Goal: Task Accomplishment & Management: Manage account settings

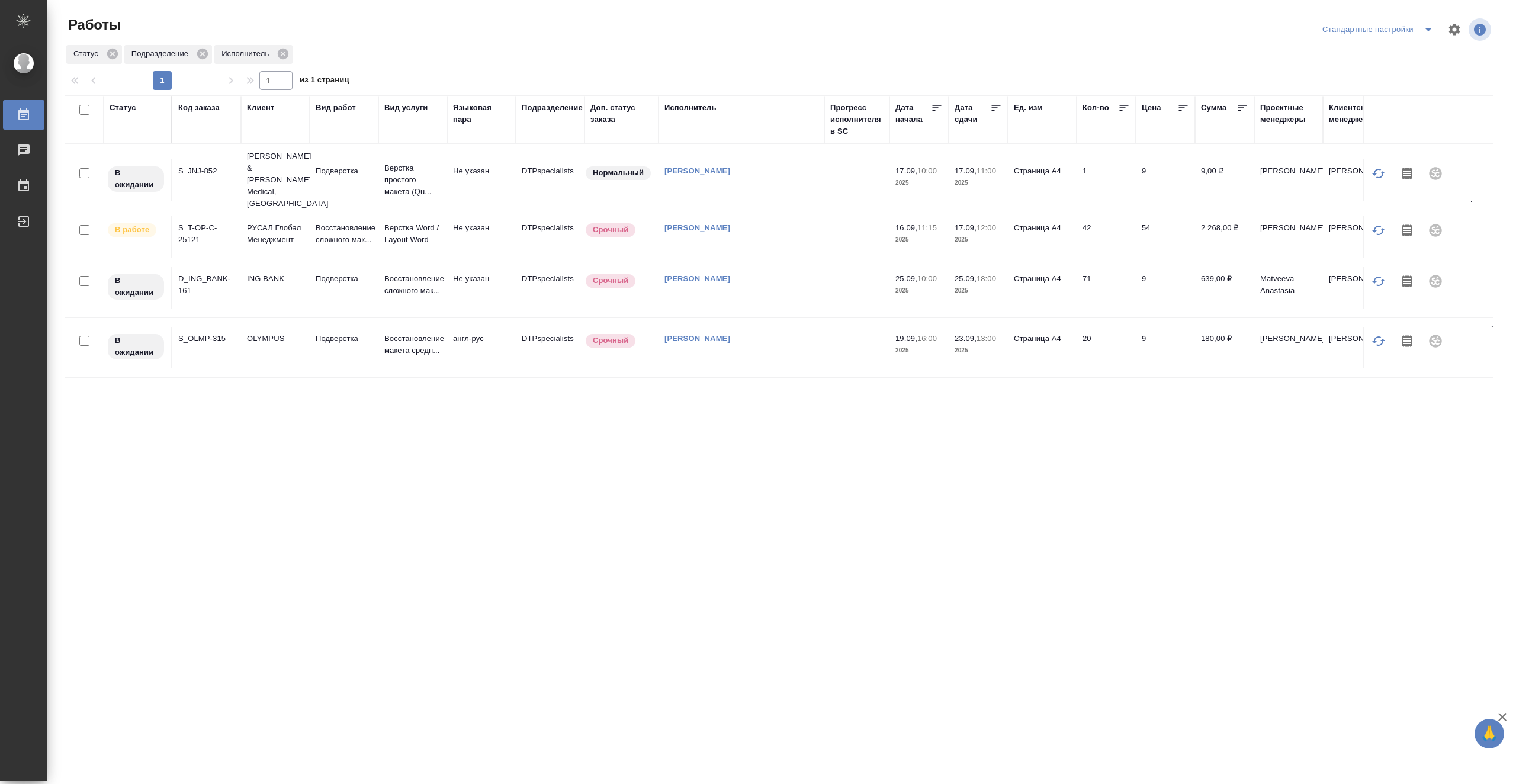
click at [831, 233] on td at bounding box center [857, 237] width 65 height 42
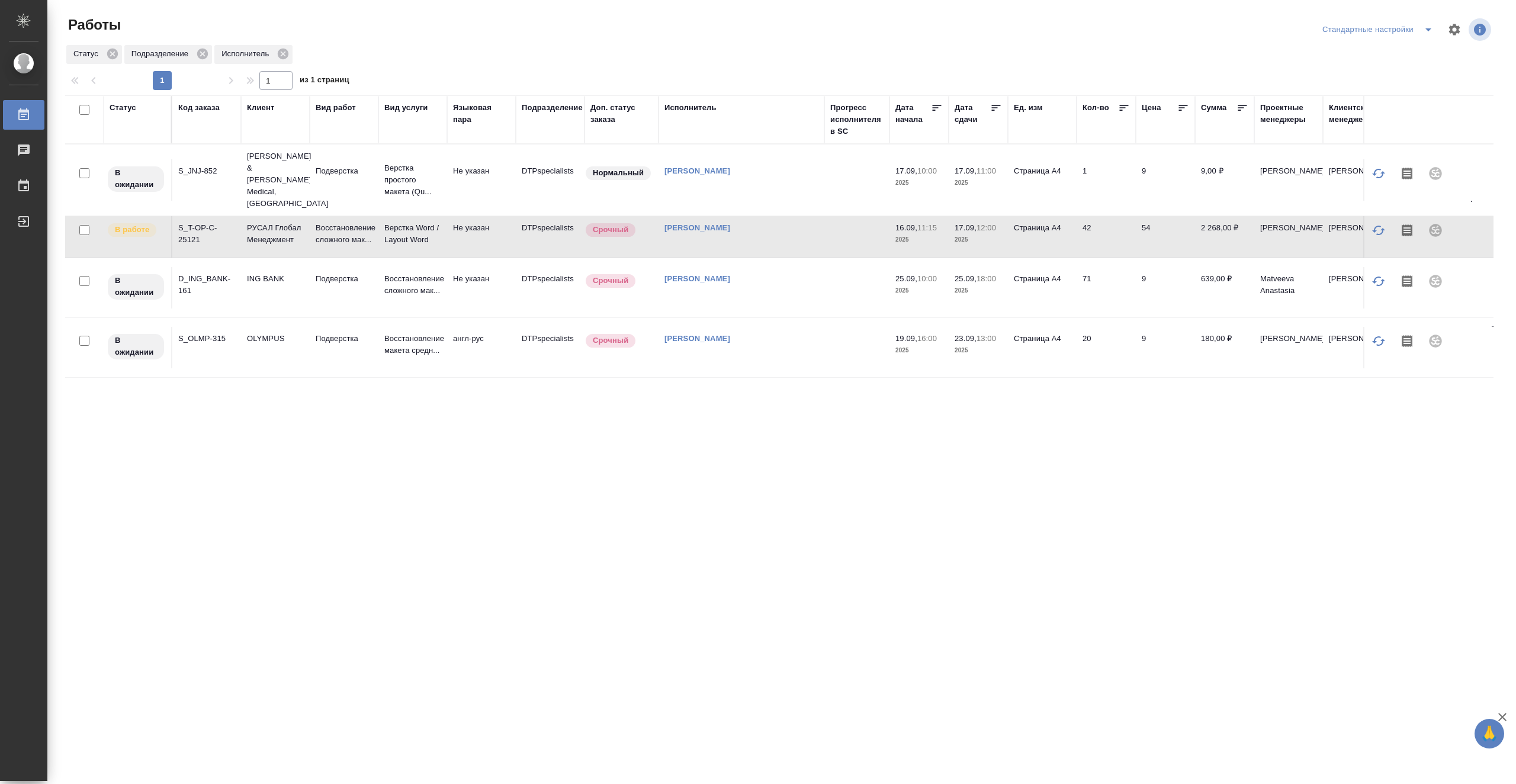
click at [831, 233] on td at bounding box center [857, 237] width 65 height 42
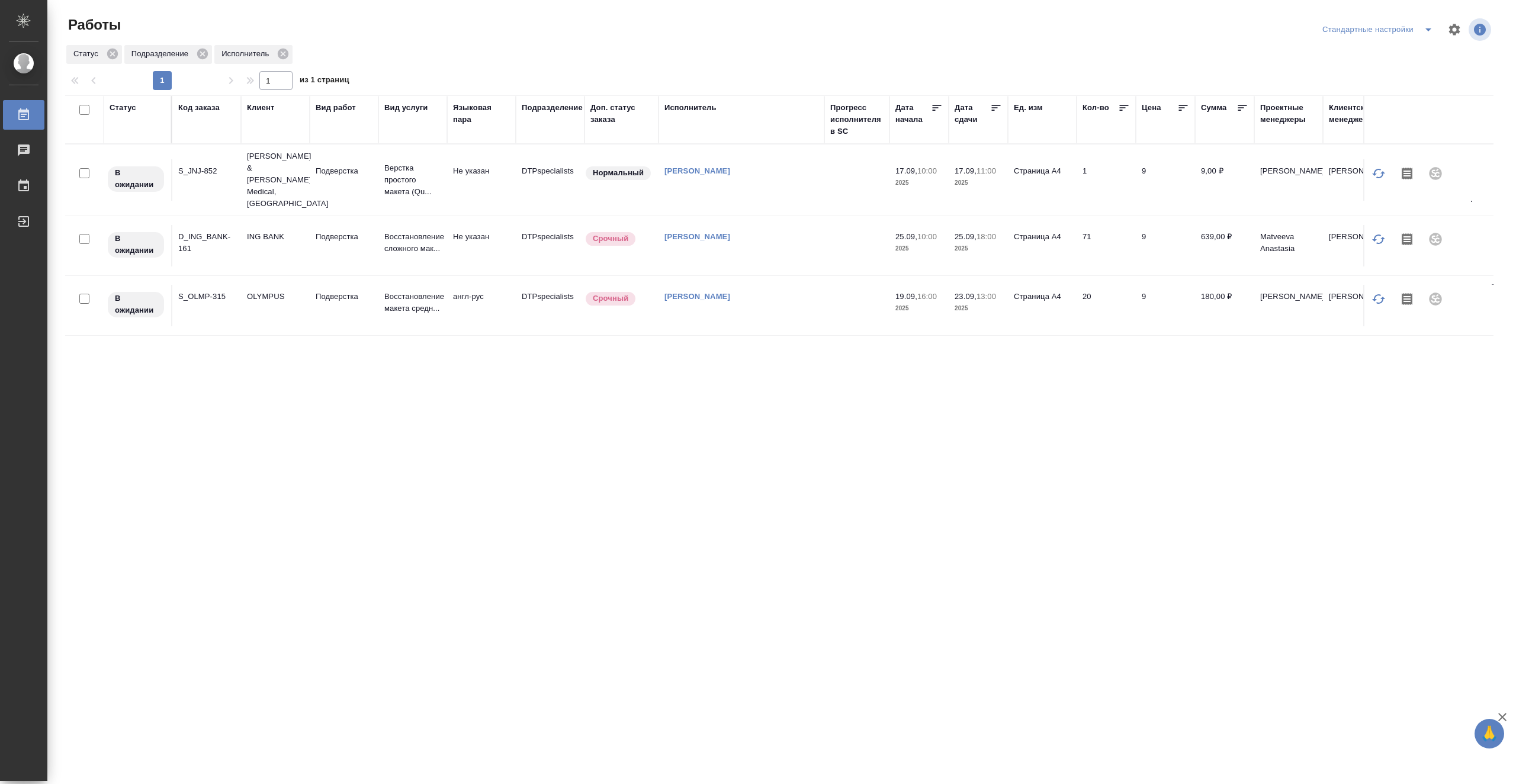
click at [824, 181] on td "[PERSON_NAME]" at bounding box center [742, 180] width 166 height 42
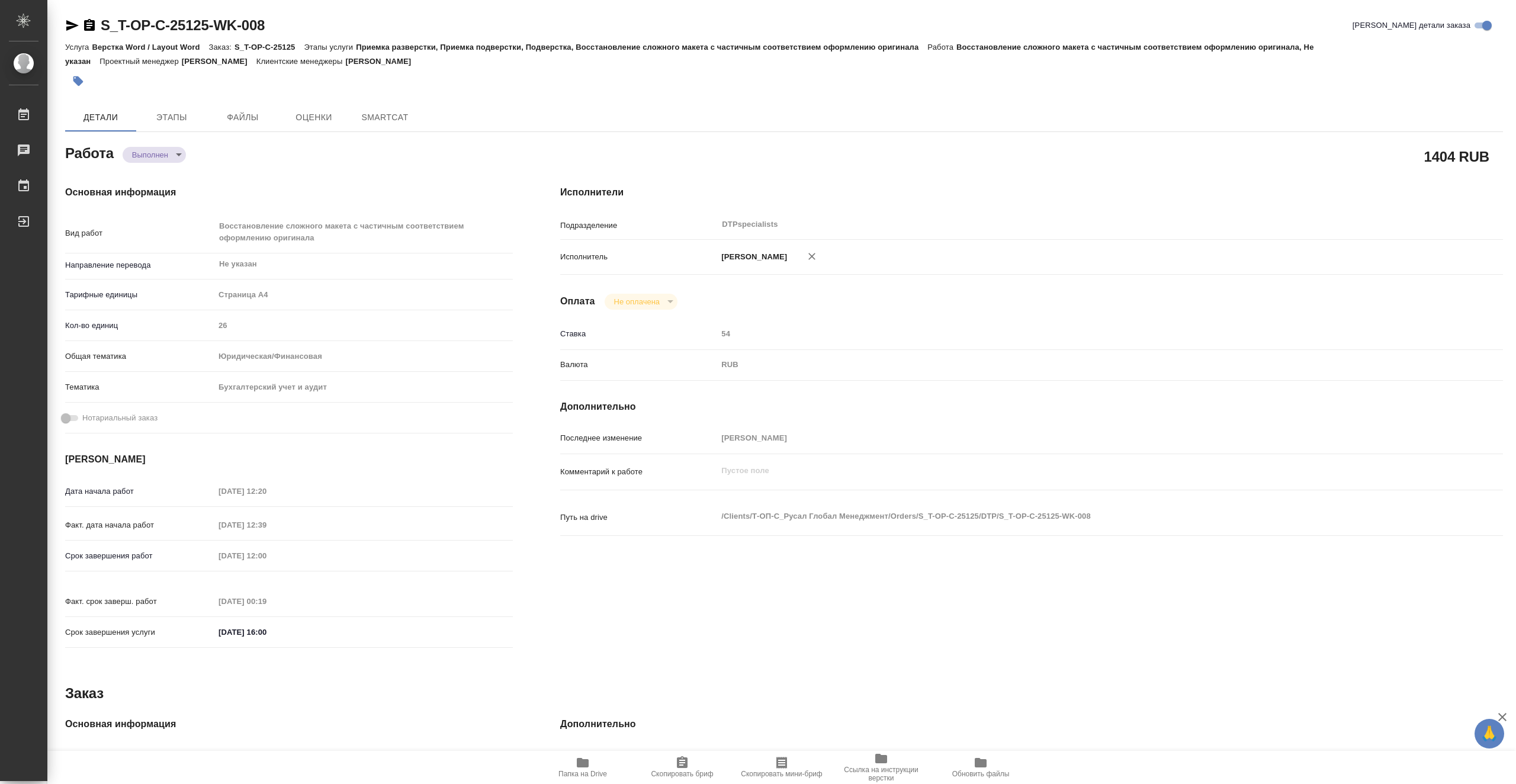
type textarea "x"
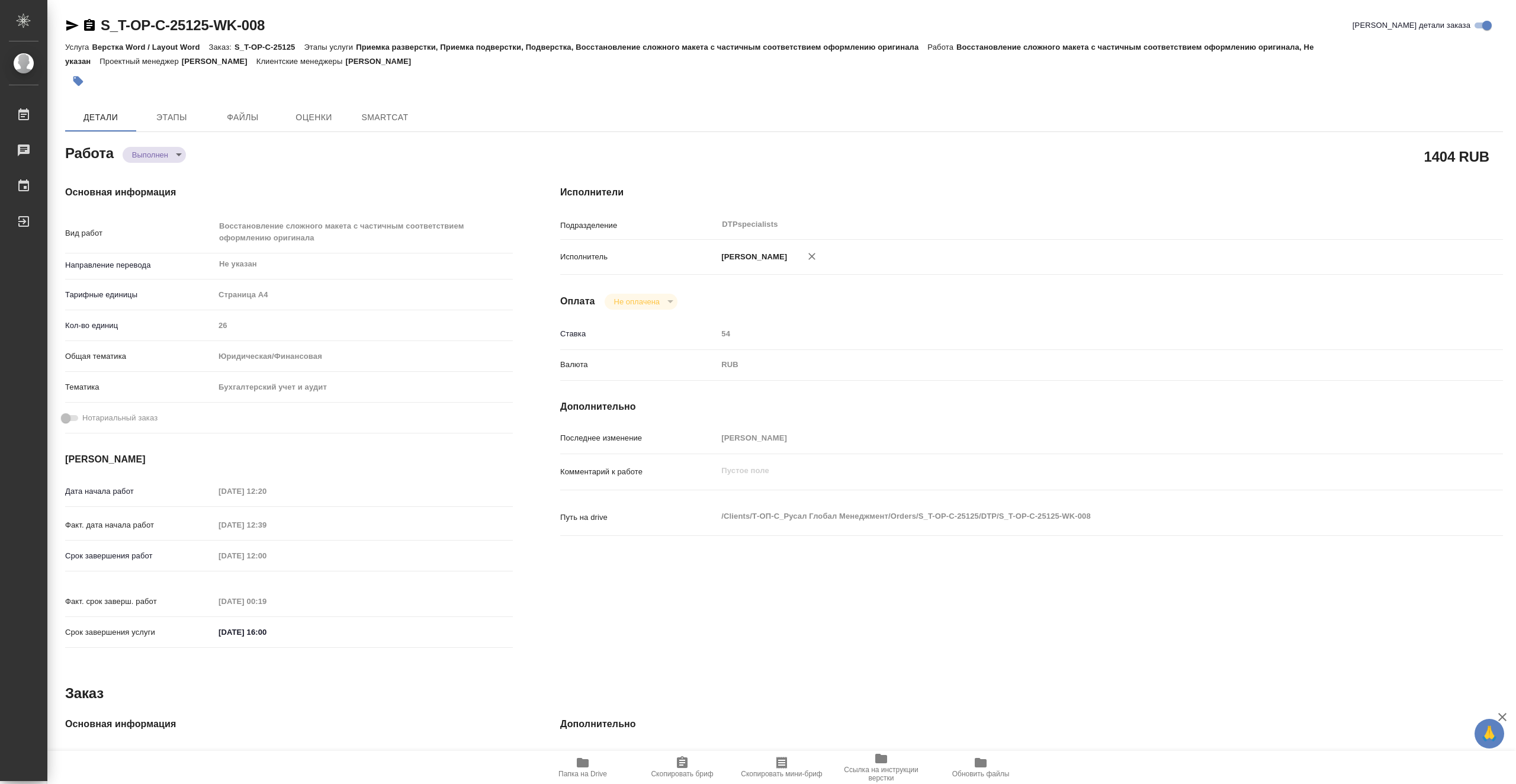
type textarea "x"
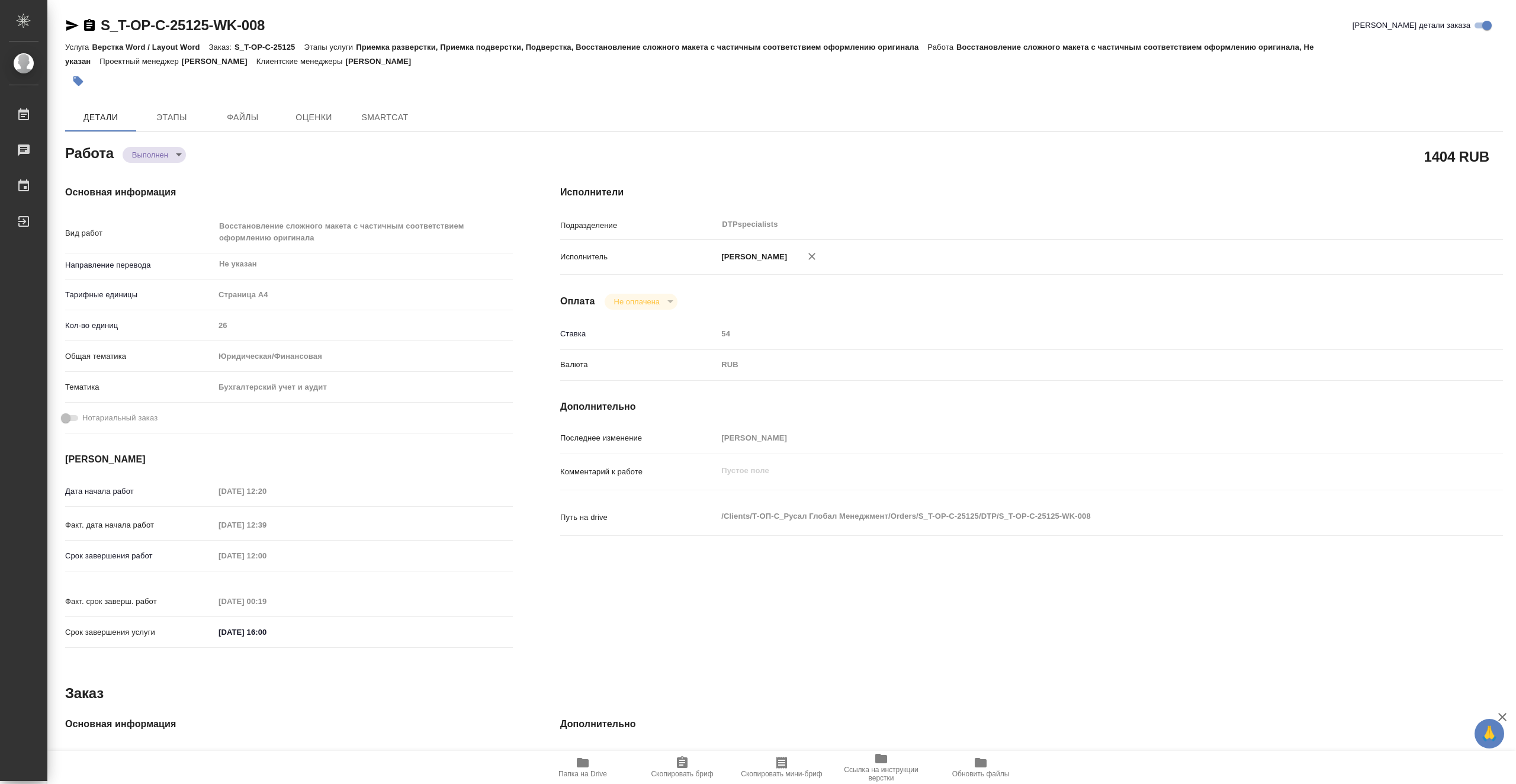
type textarea "x"
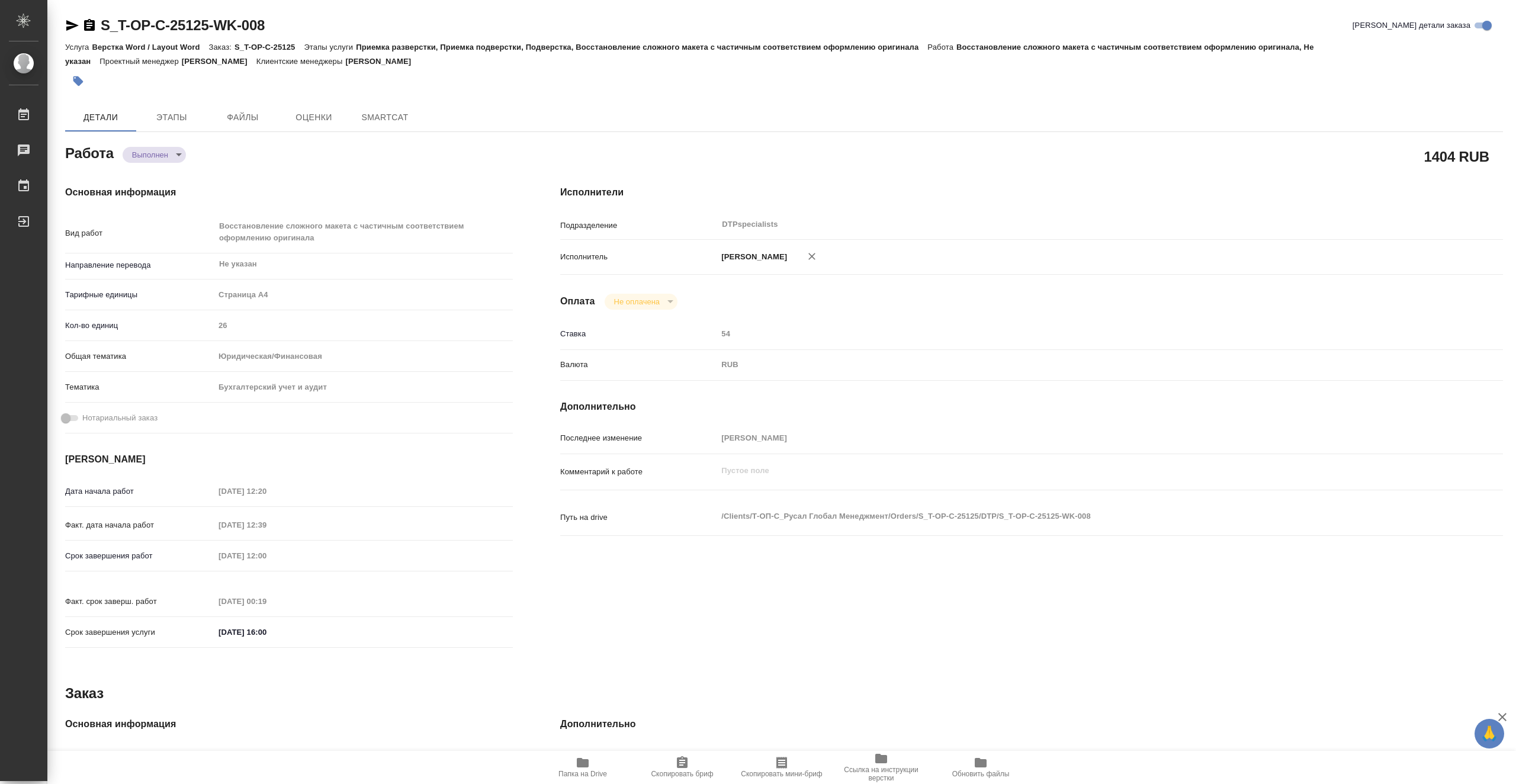
type textarea "x"
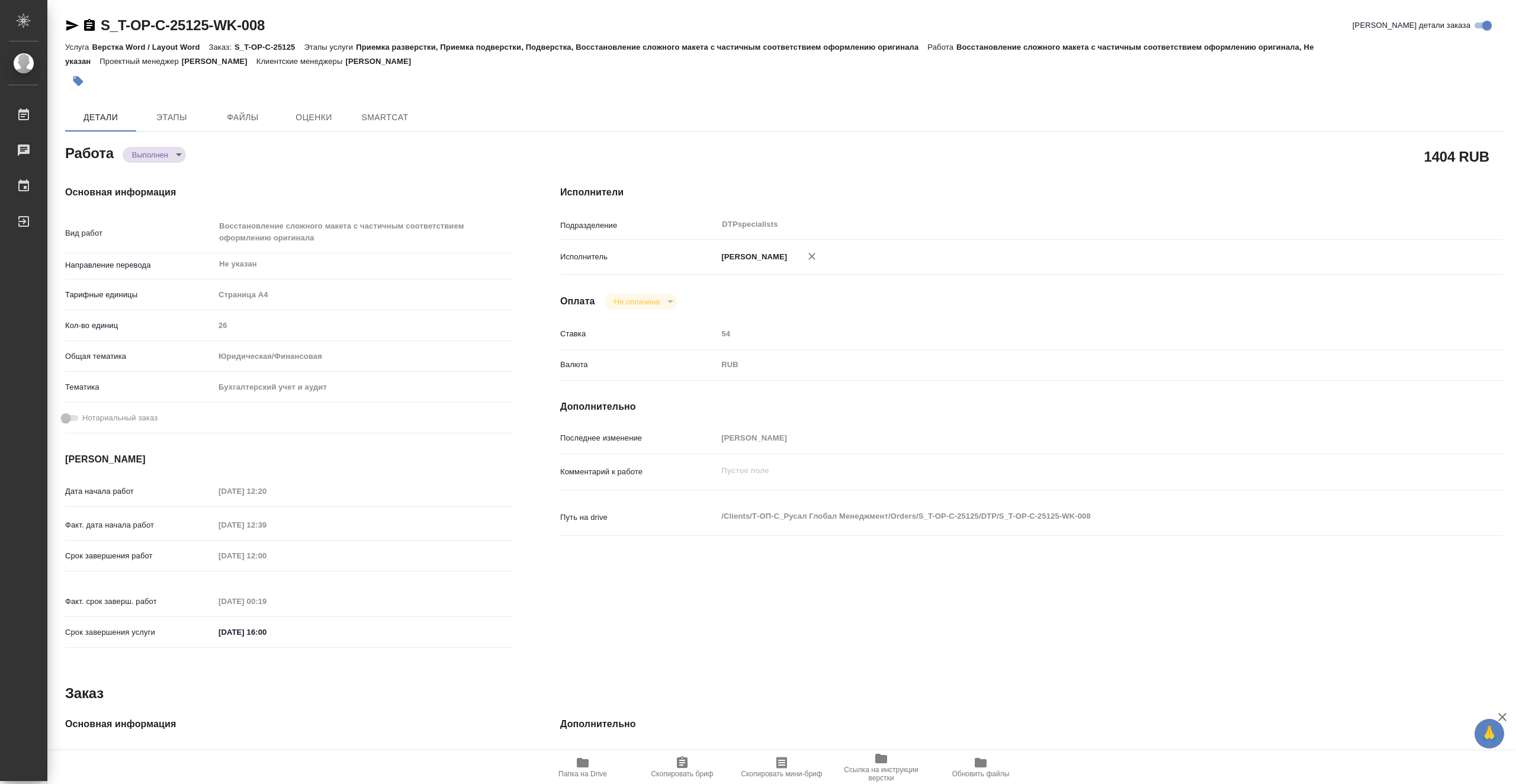
type textarea "x"
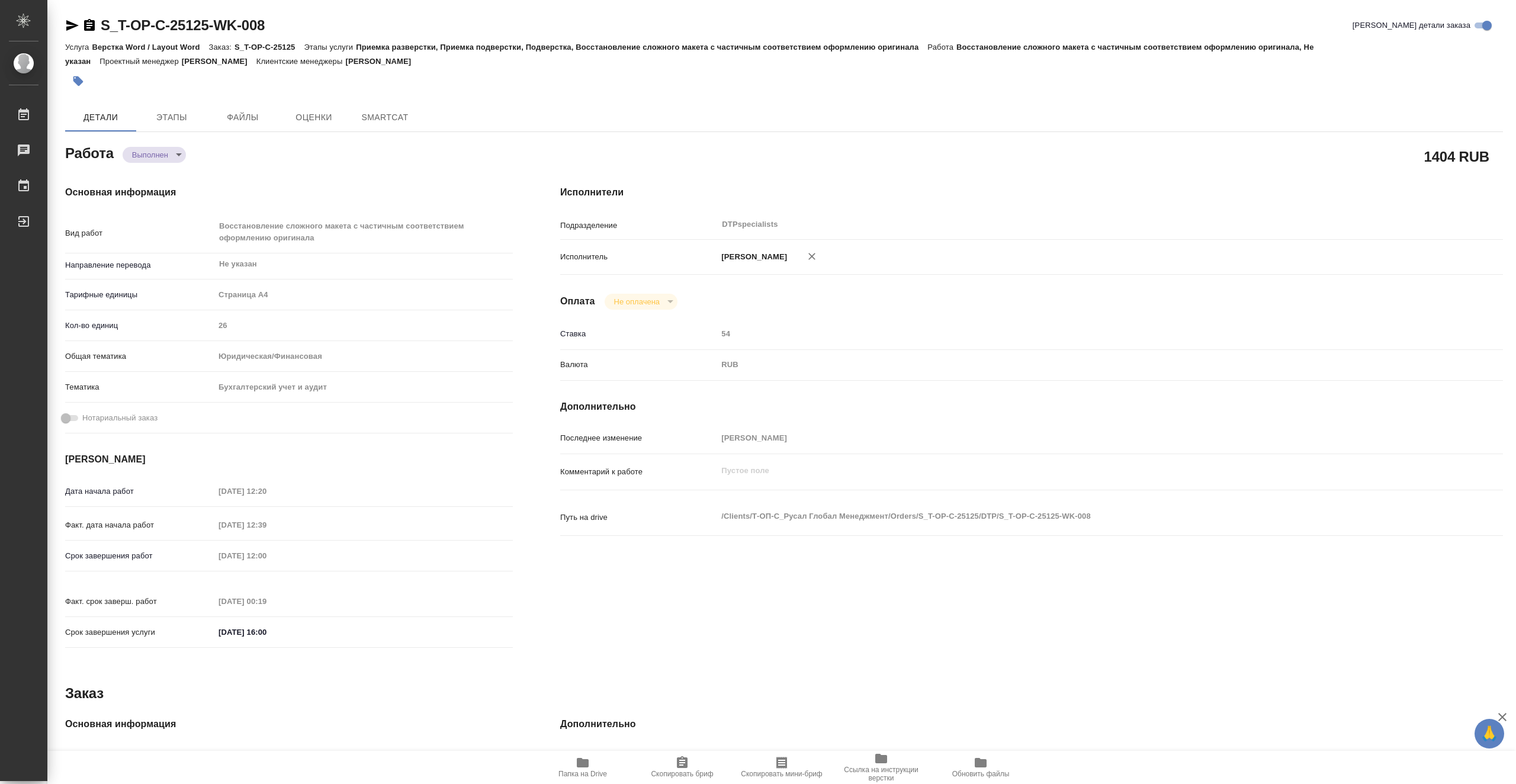
type textarea "x"
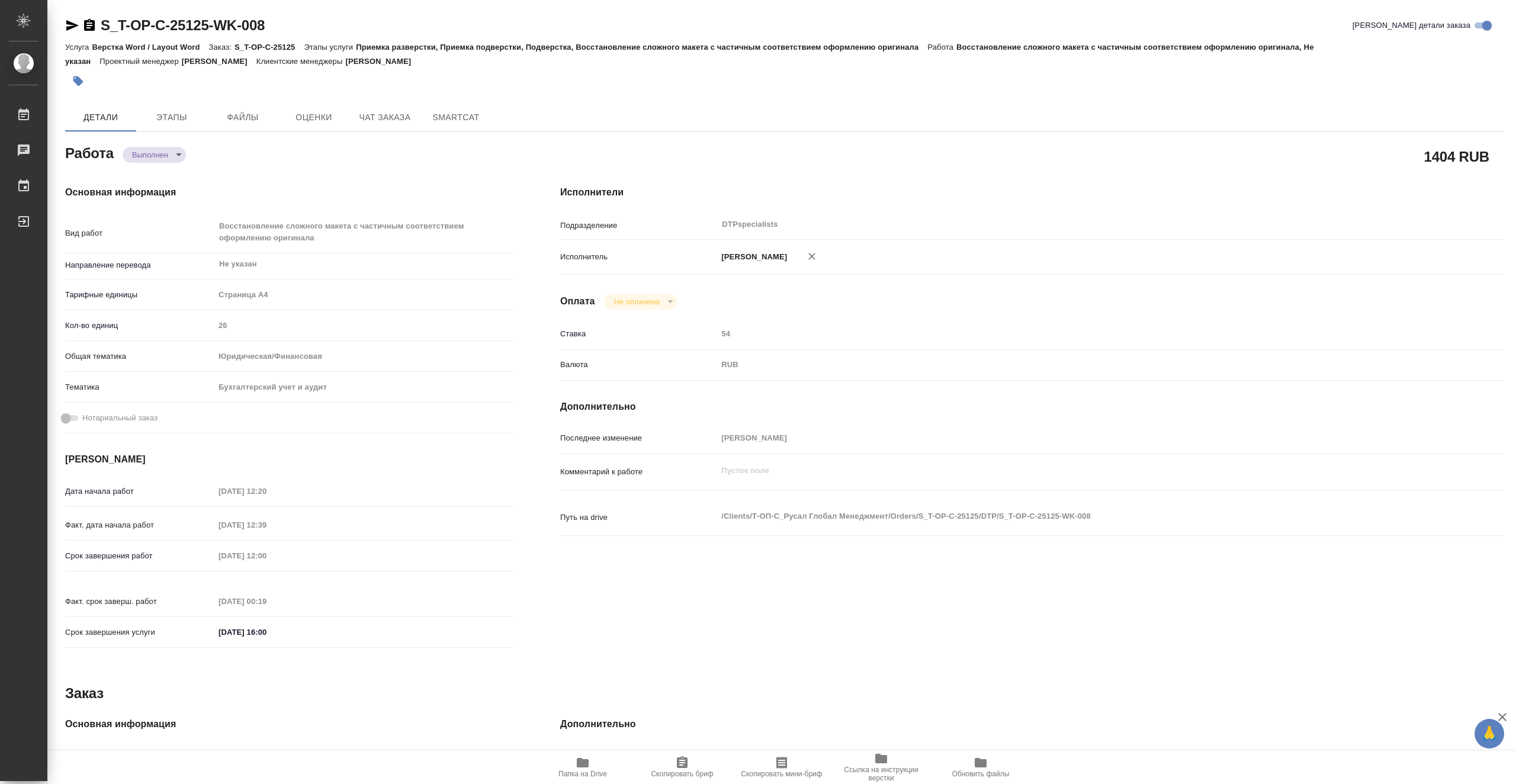
type textarea "x"
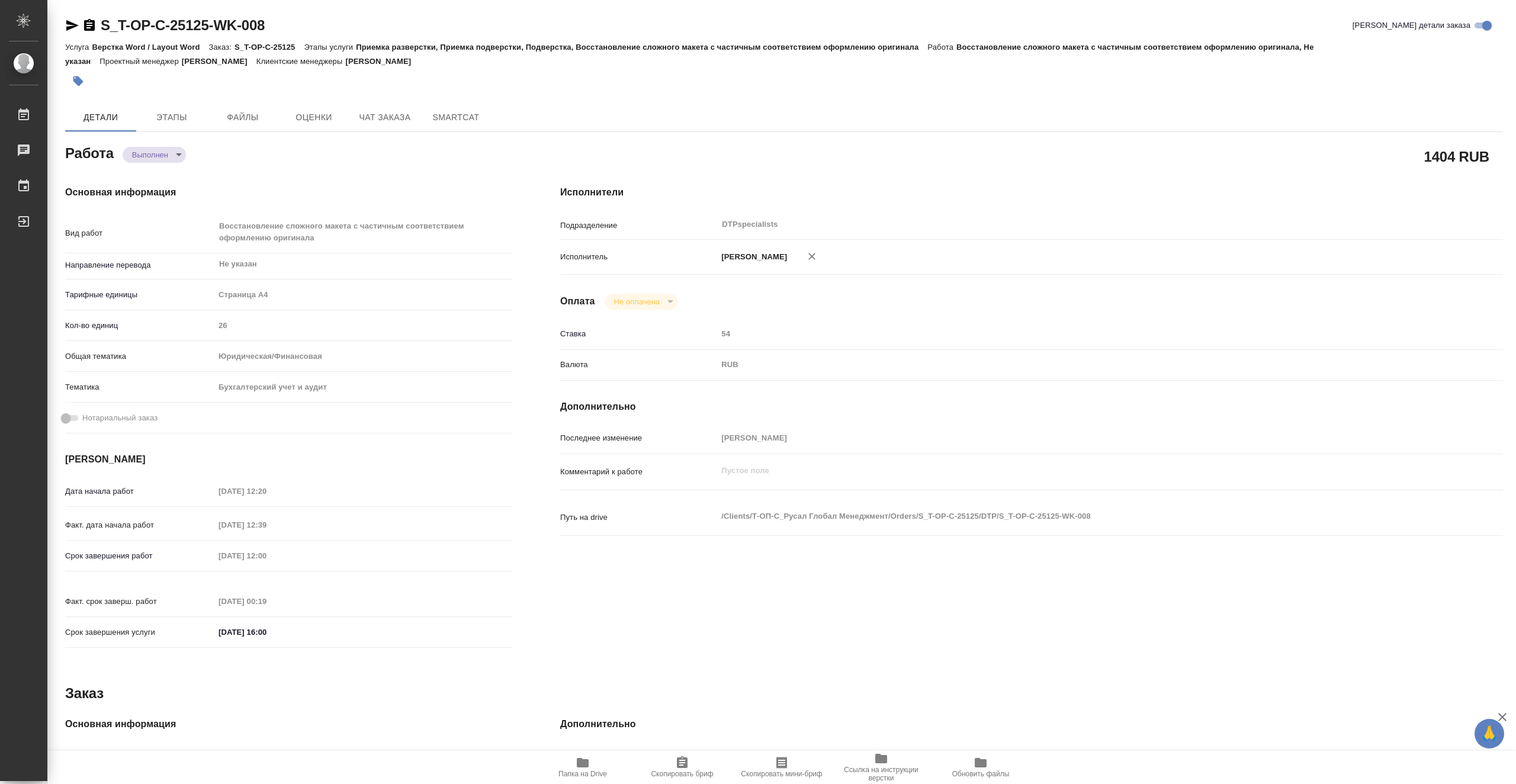
type textarea "x"
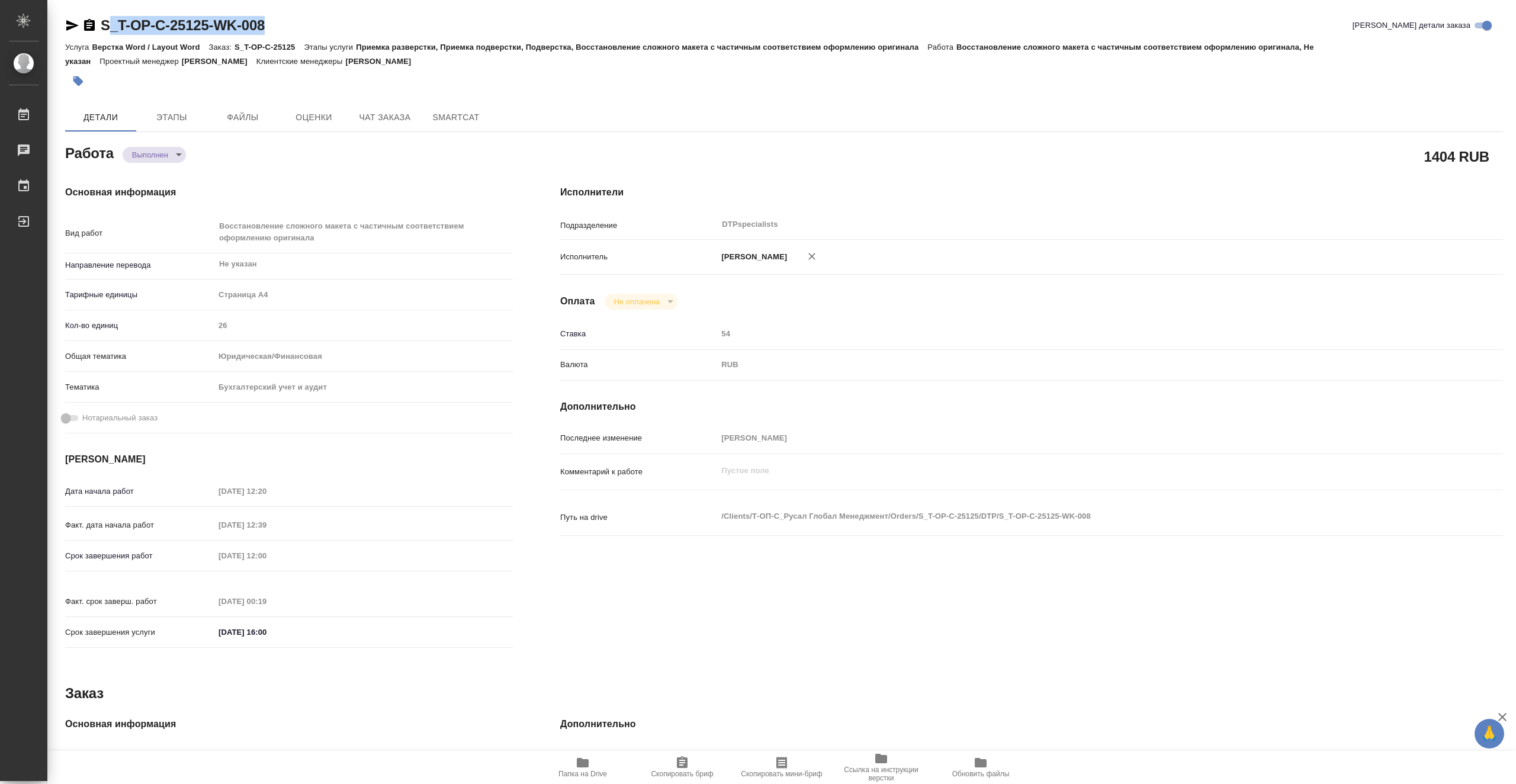
drag, startPoint x: 276, startPoint y: 23, endPoint x: 108, endPoint y: 20, distance: 168.0
click at [108, 20] on div "S_T-OP-C-25125-WK-008 Кратко детали заказа" at bounding box center [783, 25] width 1438 height 19
click at [71, 22] on icon "button" at bounding box center [72, 25] width 13 height 10
copy link "_T-OP-C-25125-WK-008"
type textarea "x"
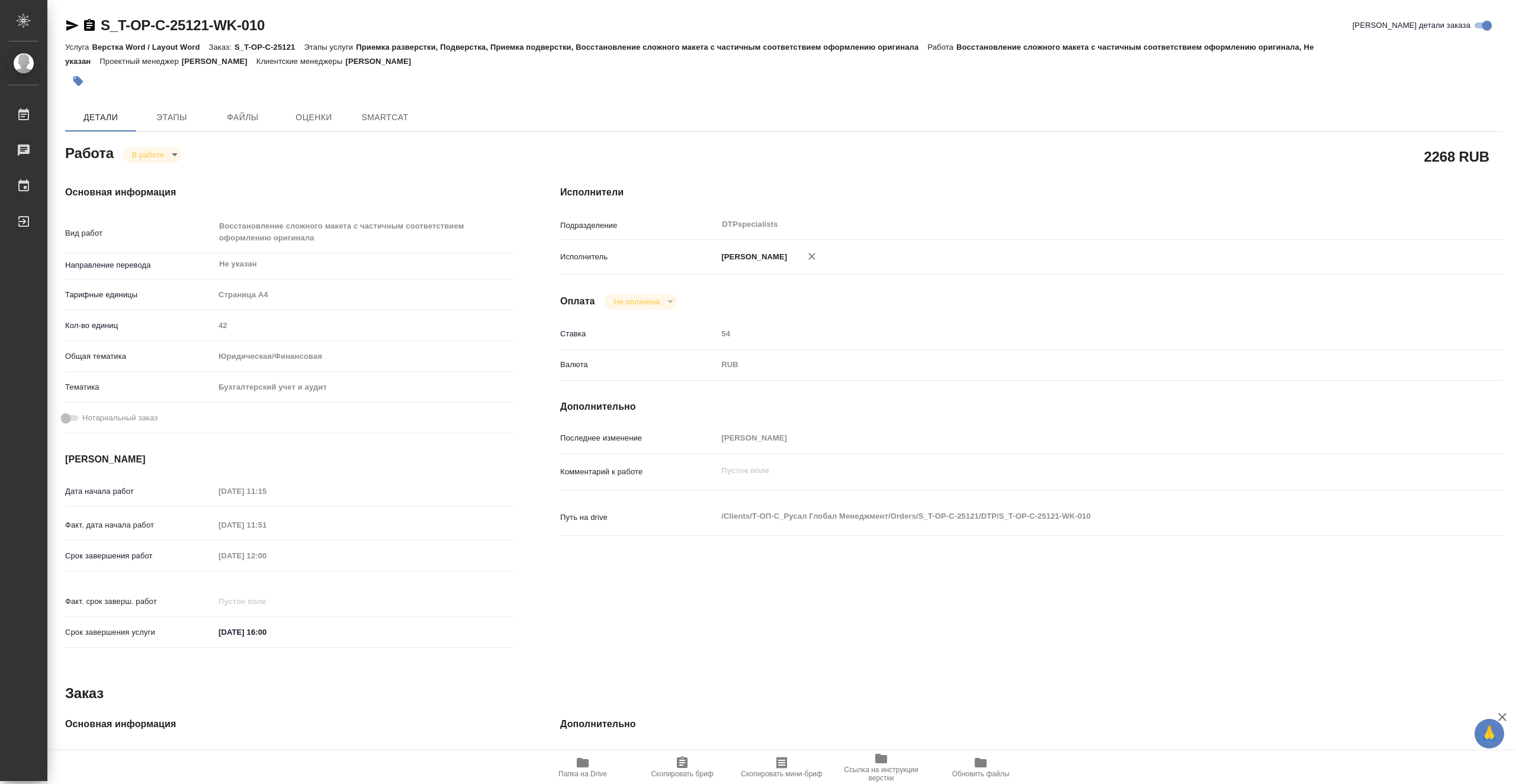
type textarea "x"
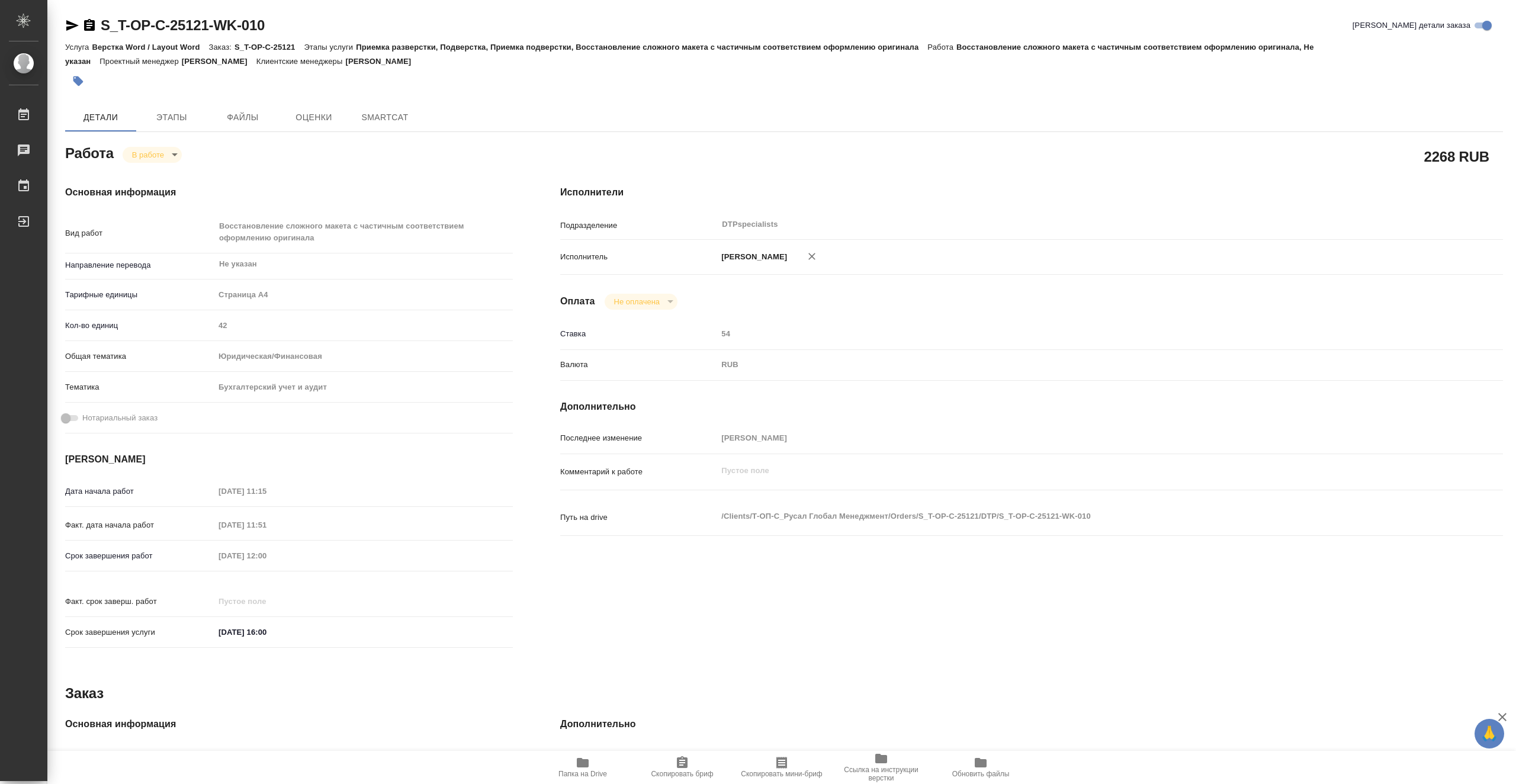
type textarea "x"
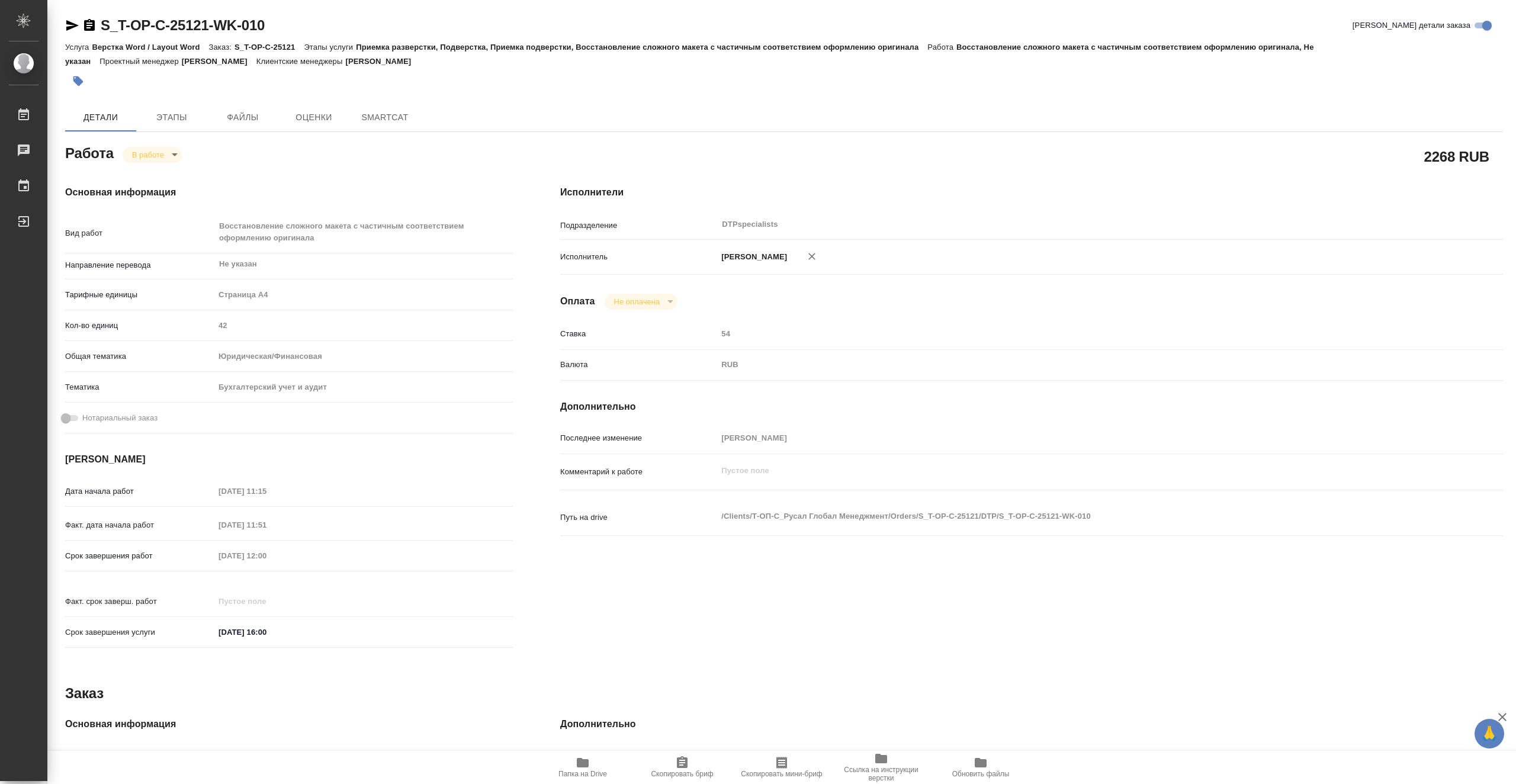
type textarea "x"
click at [591, 768] on span "Папка на Drive" at bounding box center [583, 767] width 85 height 22
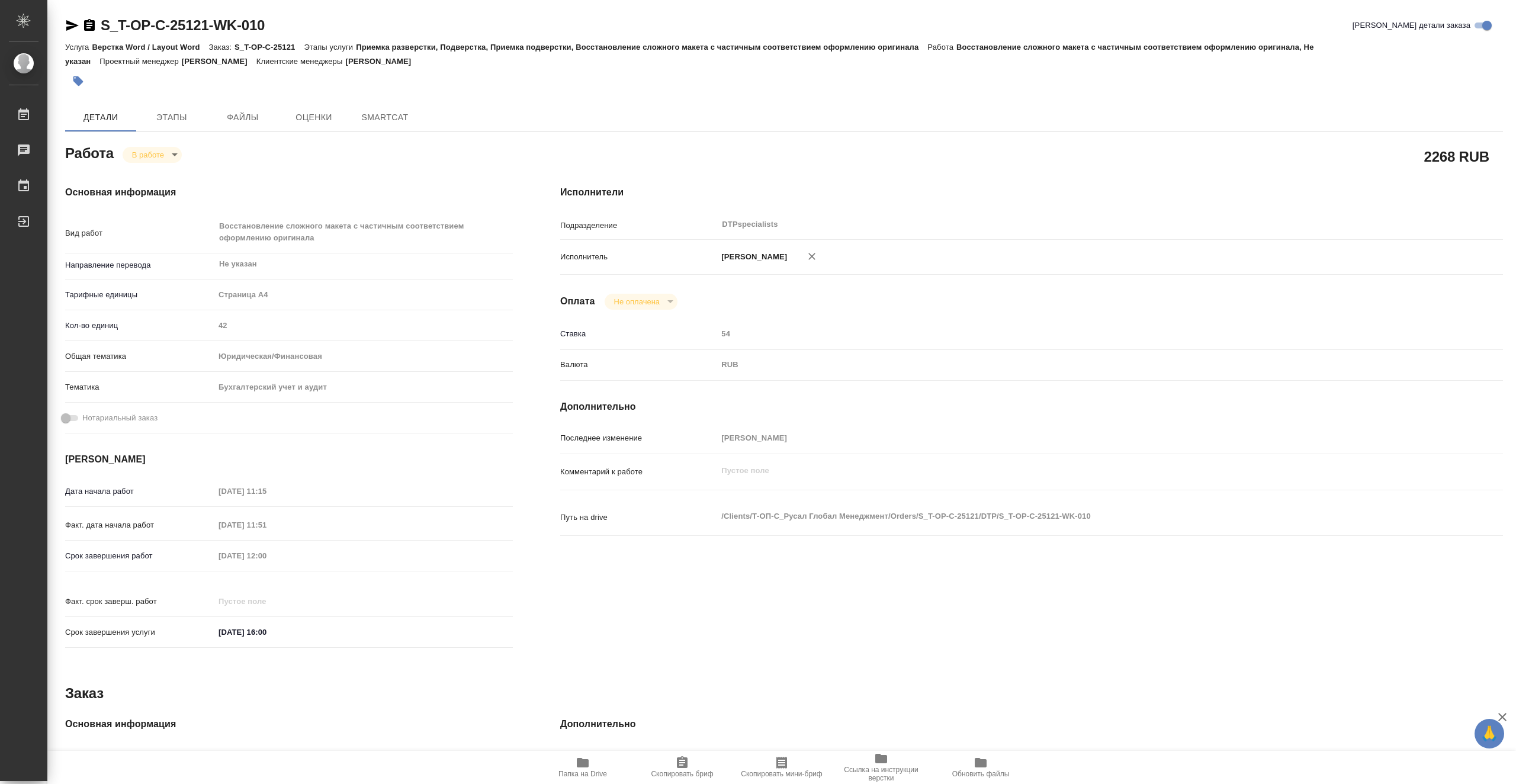
type textarea "x"
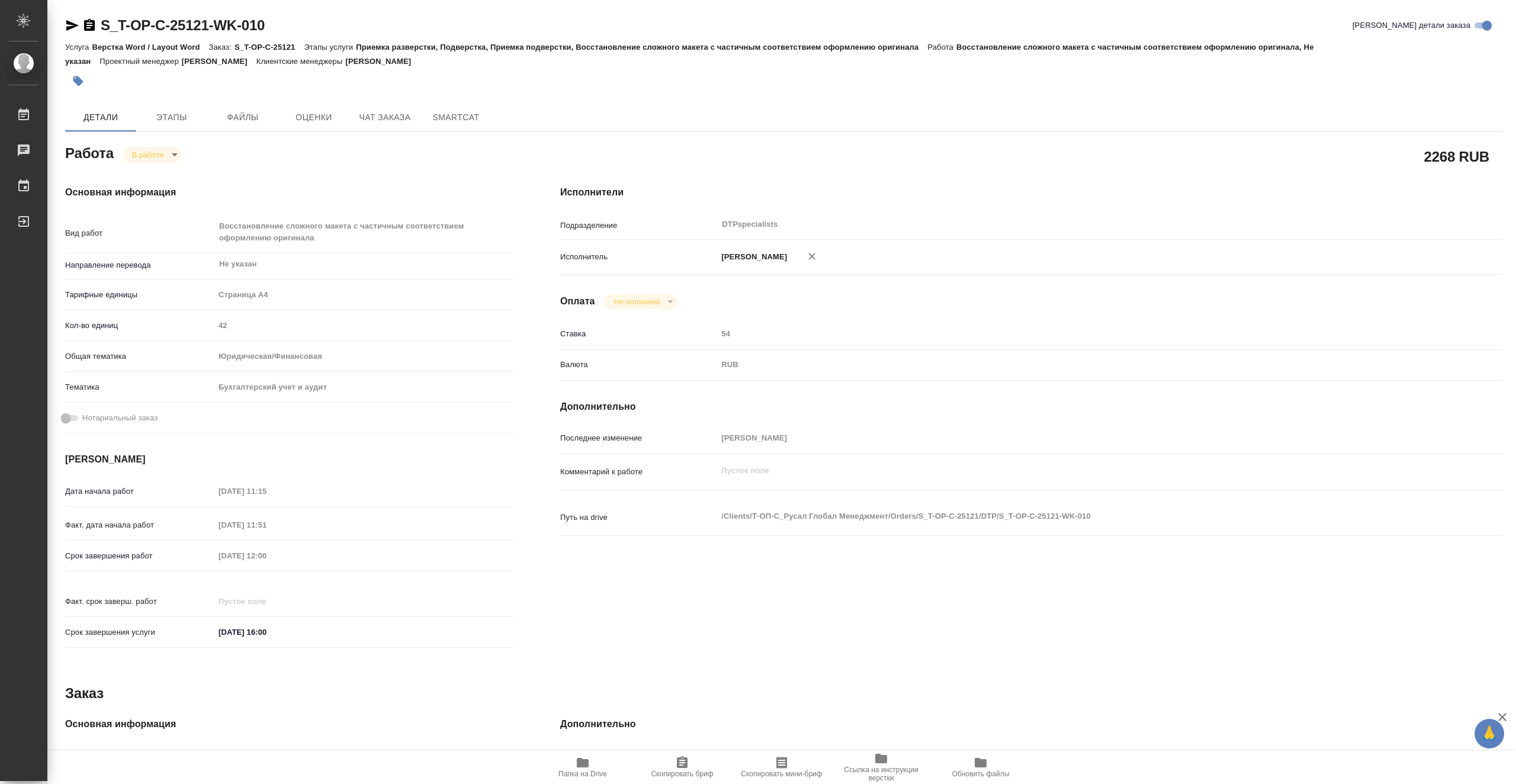
type textarea "x"
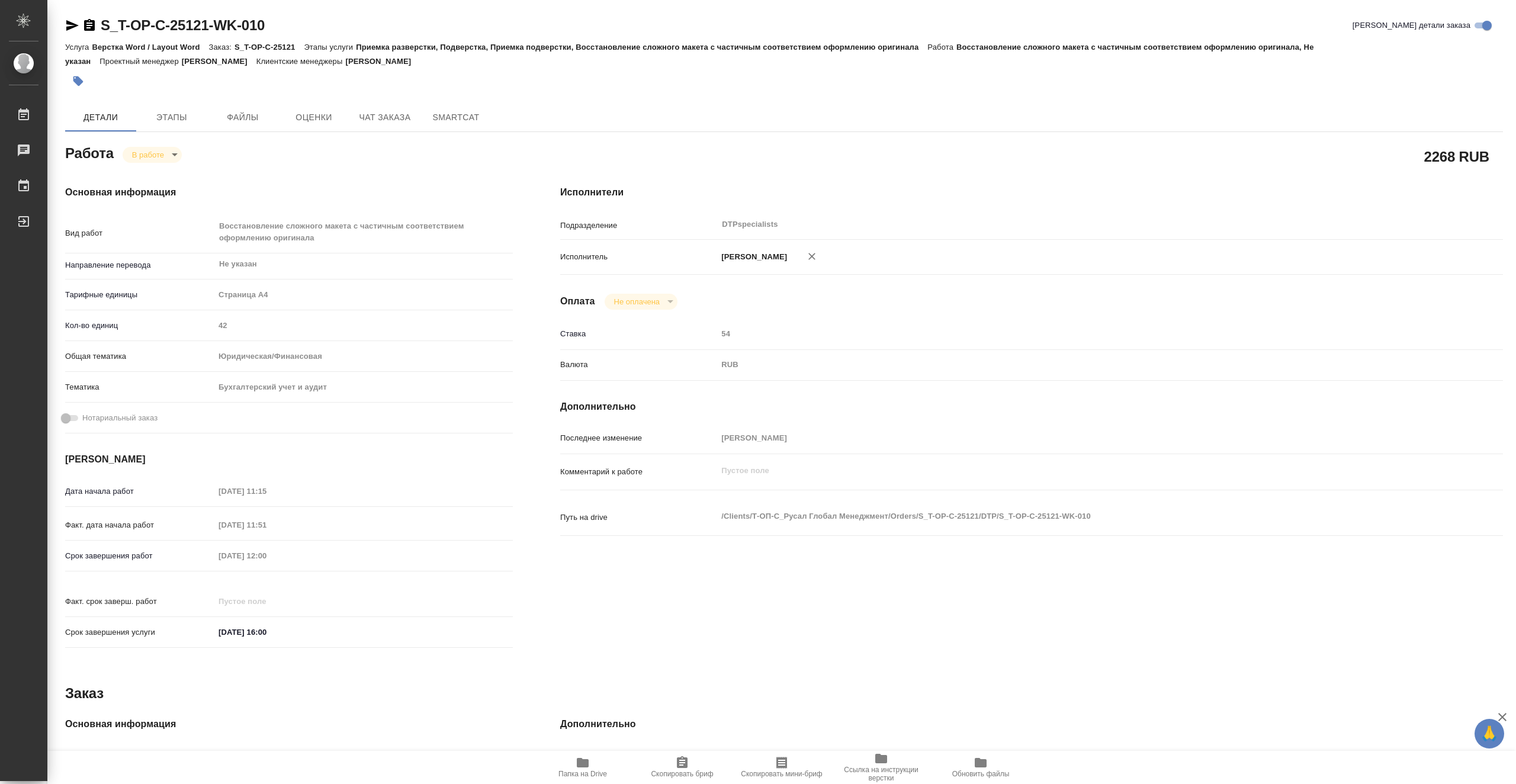
type textarea "x"
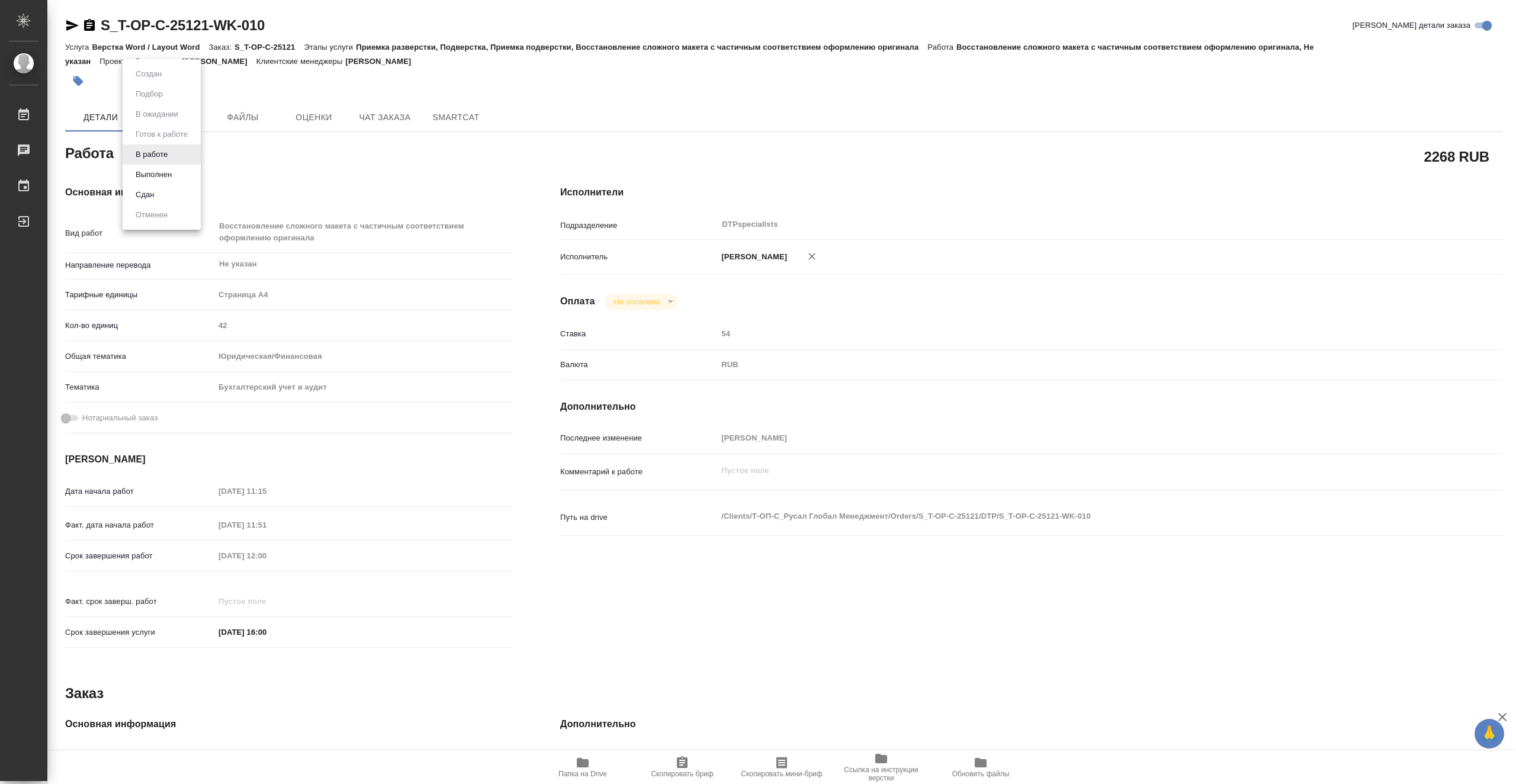
click at [161, 149] on body "🙏 .cls-1 fill:#fff; AWATERA Vasiutchenko Aleksandr Работы 0 Чаты График Выйти S…" at bounding box center [758, 392] width 1516 height 784
click at [181, 174] on li "Выполнен" at bounding box center [161, 174] width 78 height 20
type textarea "x"
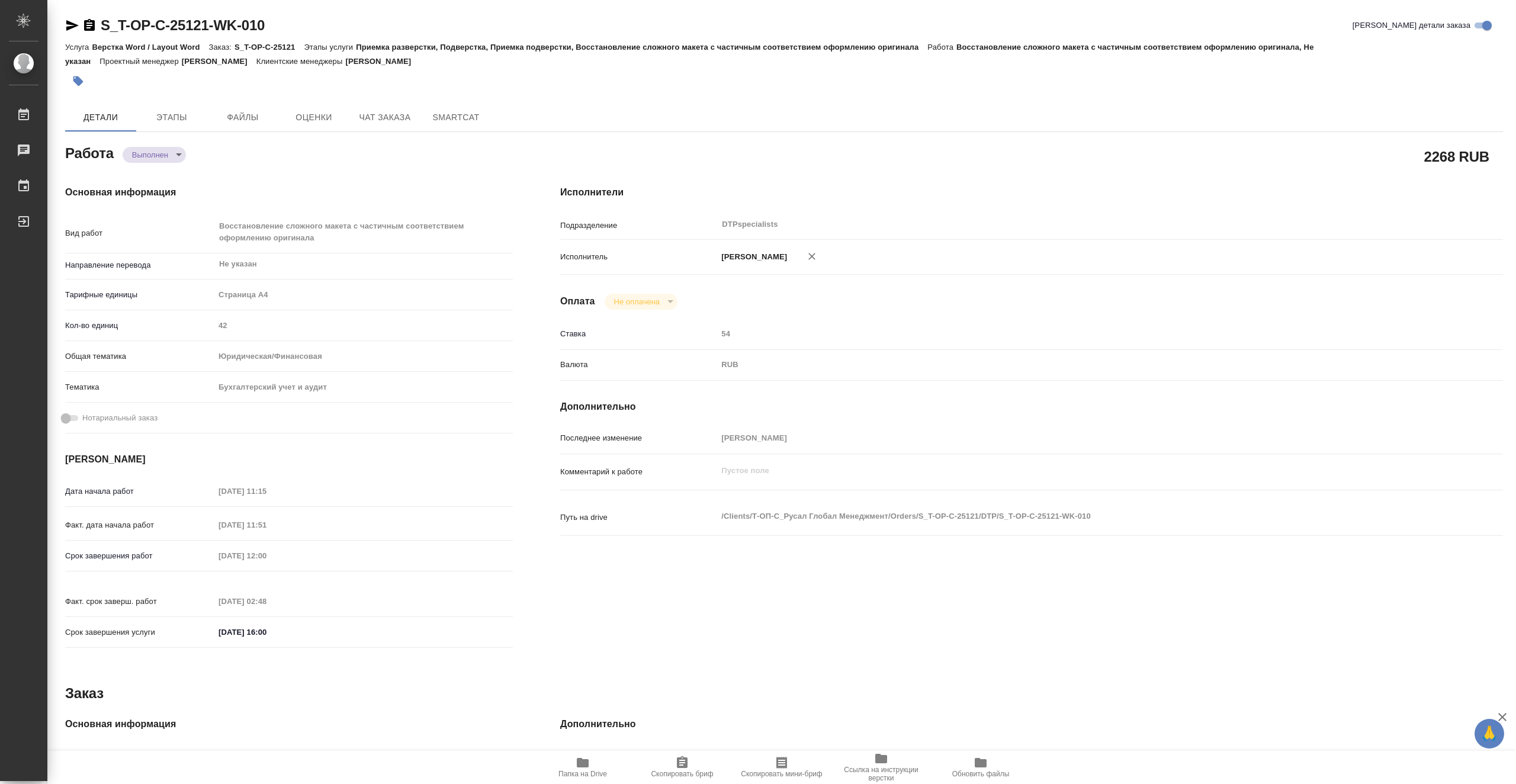
type textarea "x"
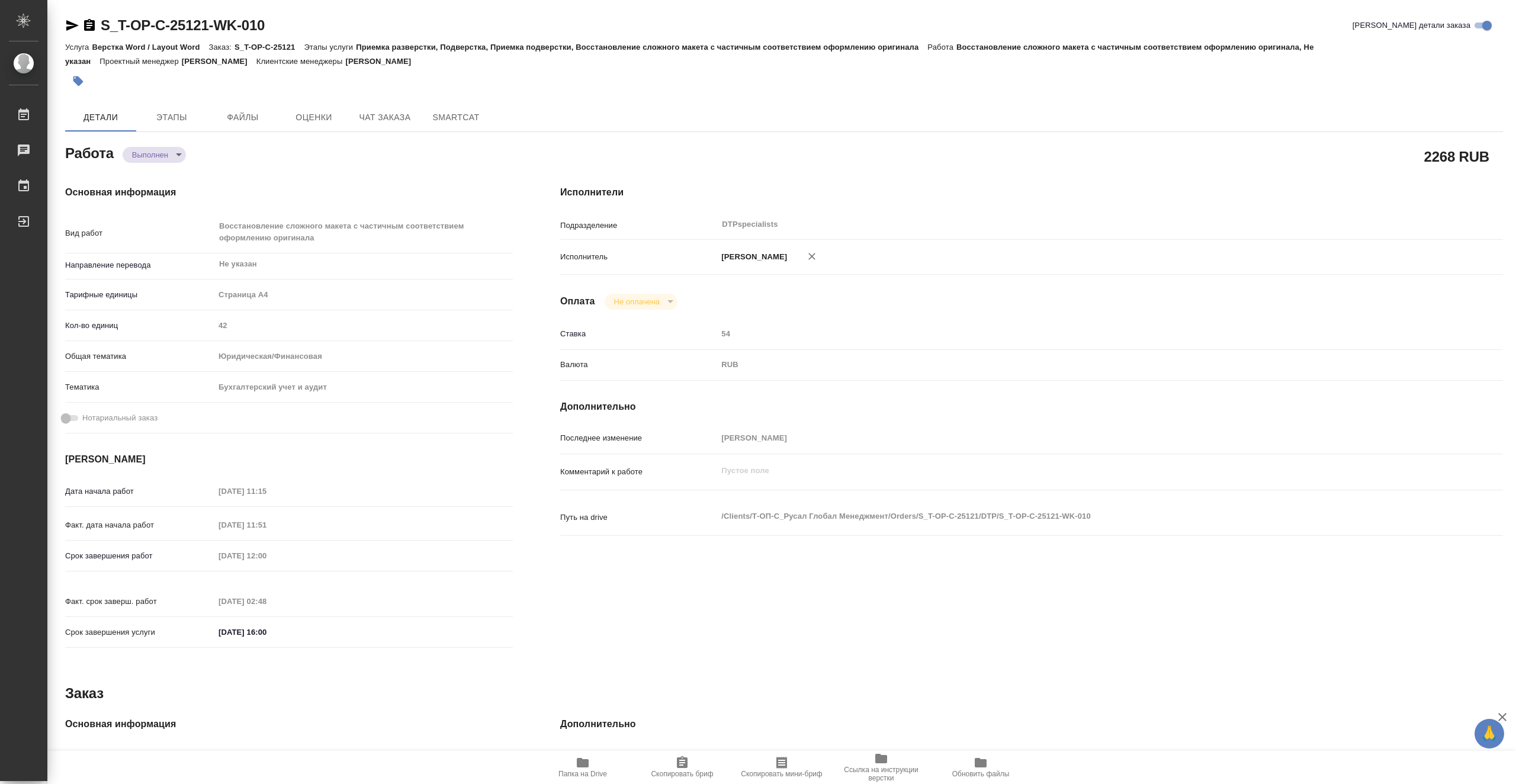
type textarea "x"
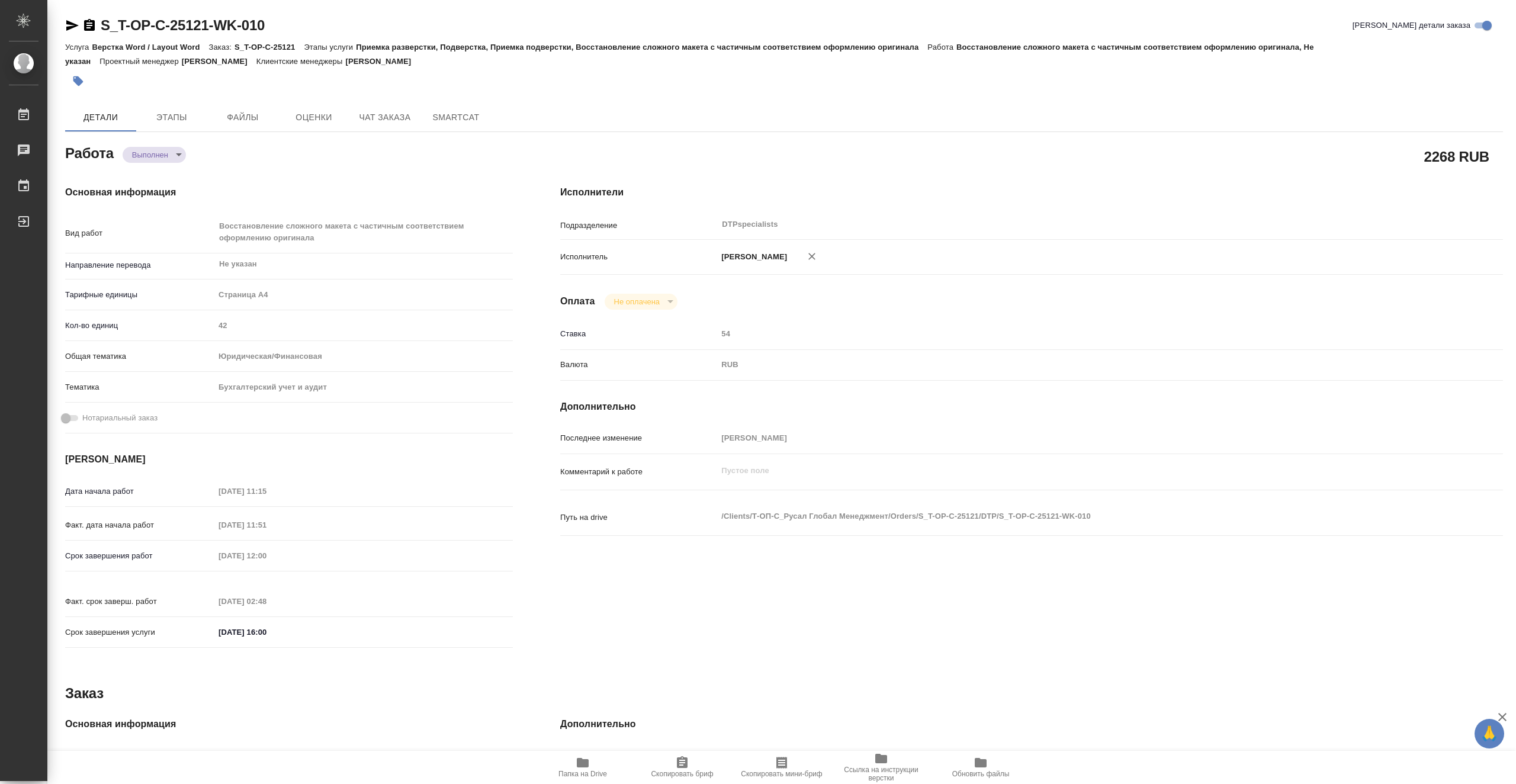
type textarea "x"
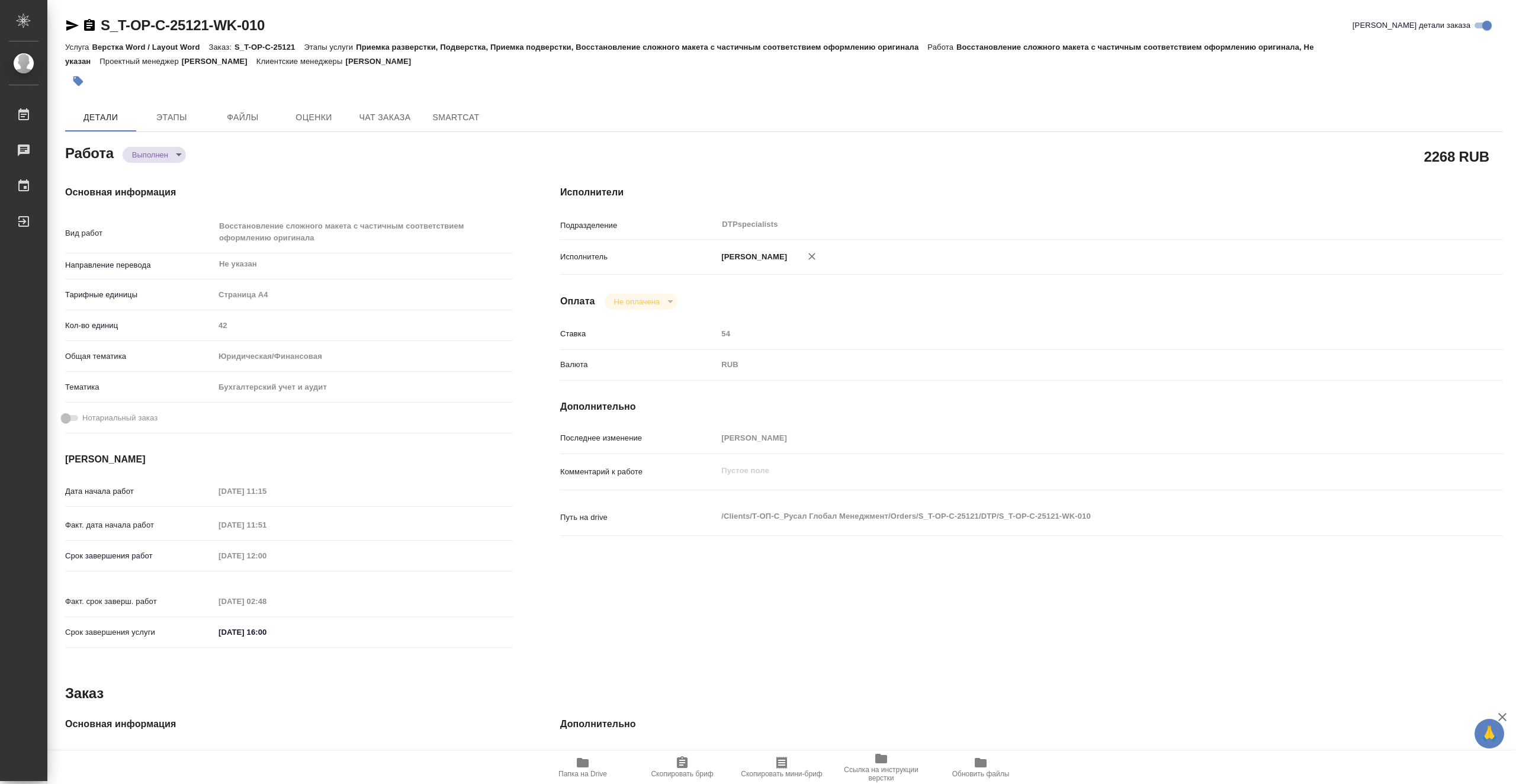
type textarea "x"
click at [74, 25] on icon "button" at bounding box center [72, 25] width 13 height 10
type textarea "x"
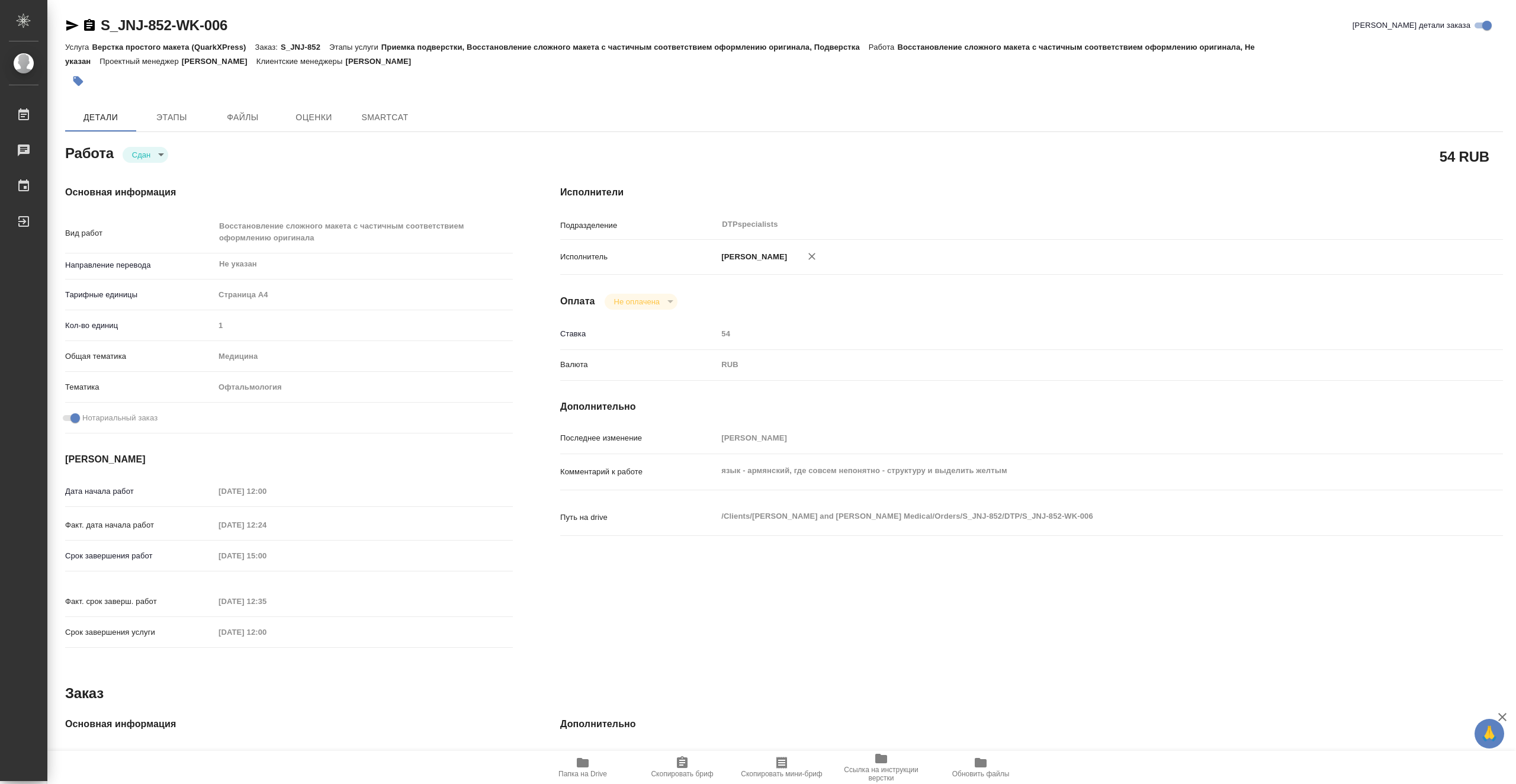
type textarea "x"
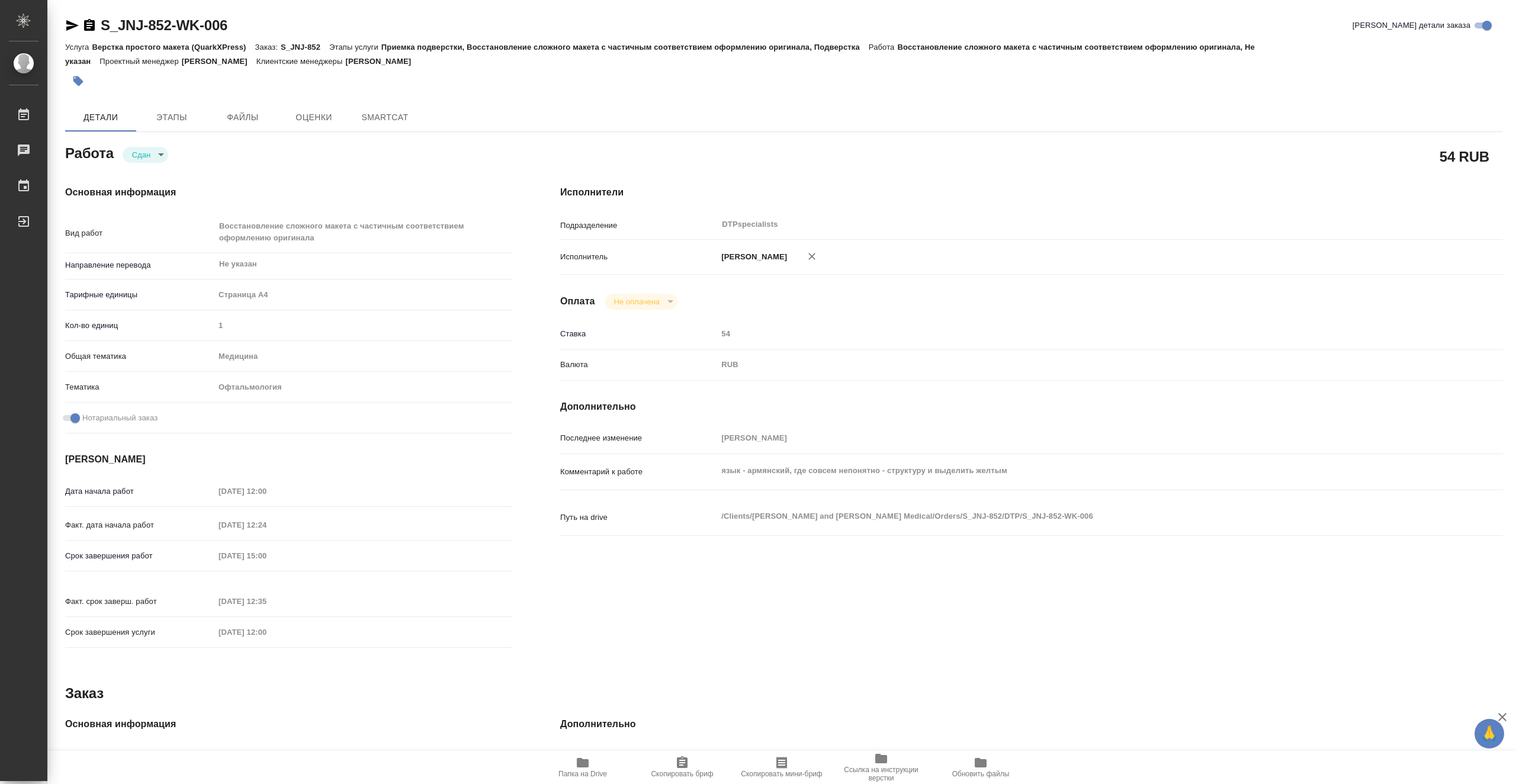
type textarea "x"
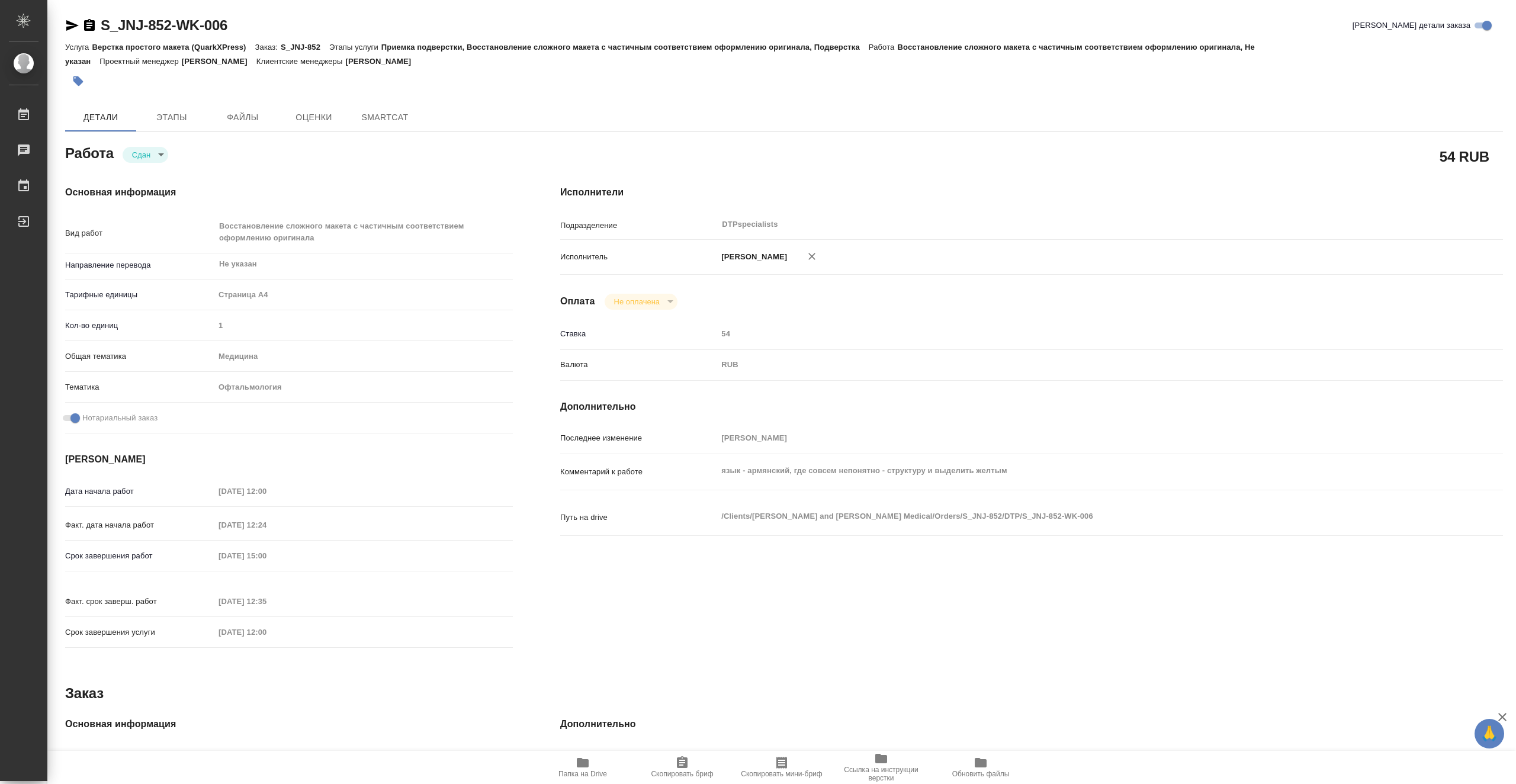
type textarea "x"
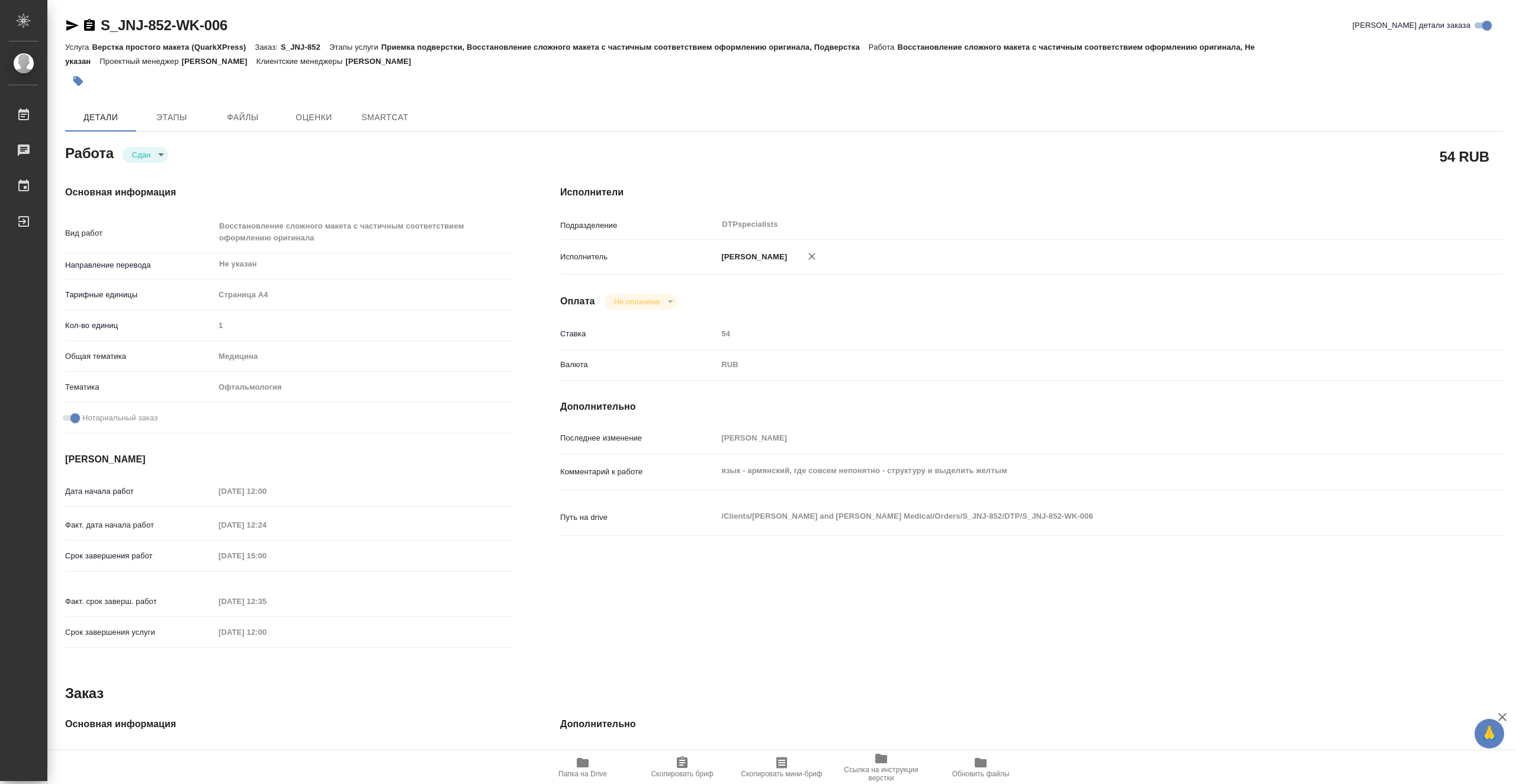
type textarea "x"
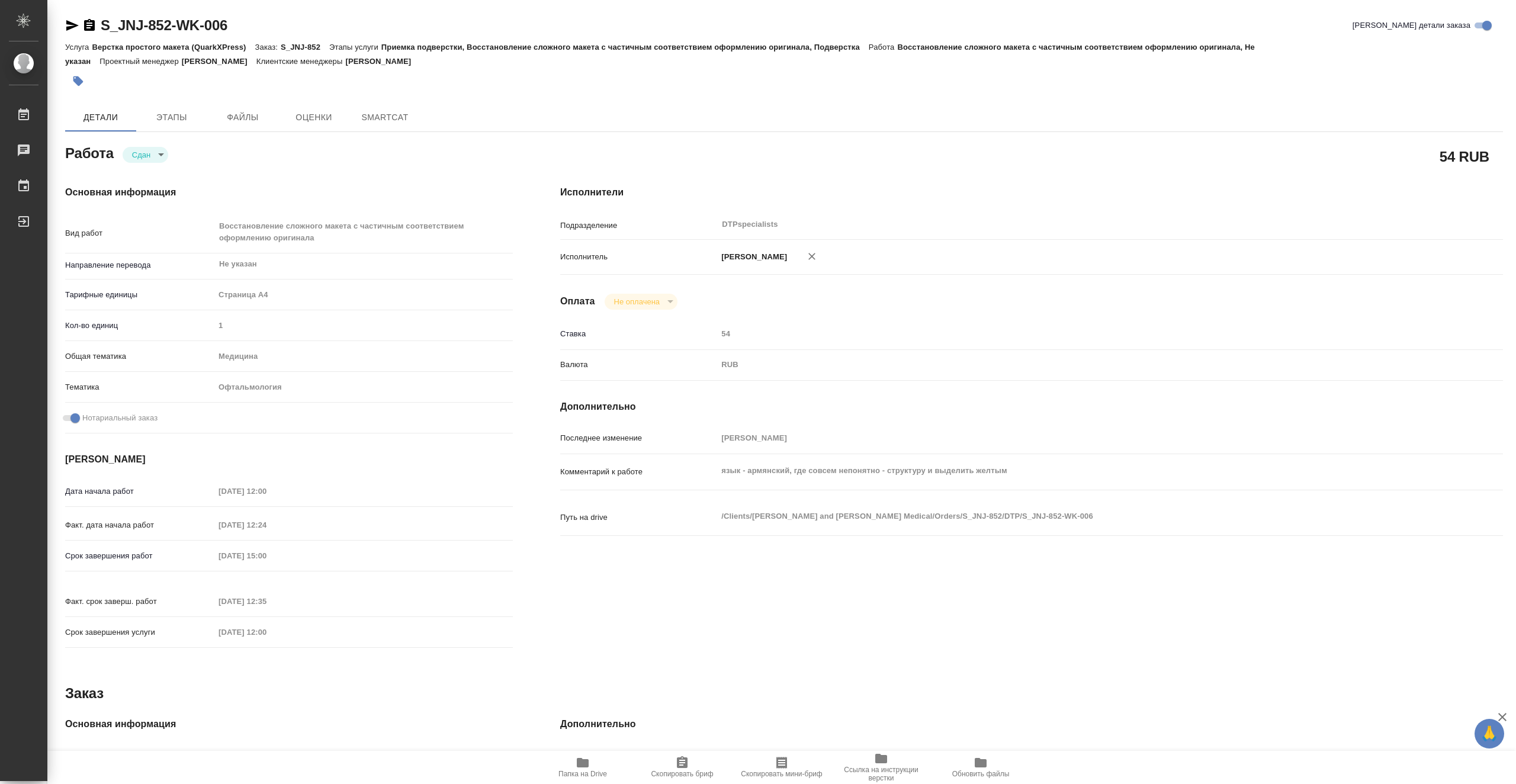
type textarea "x"
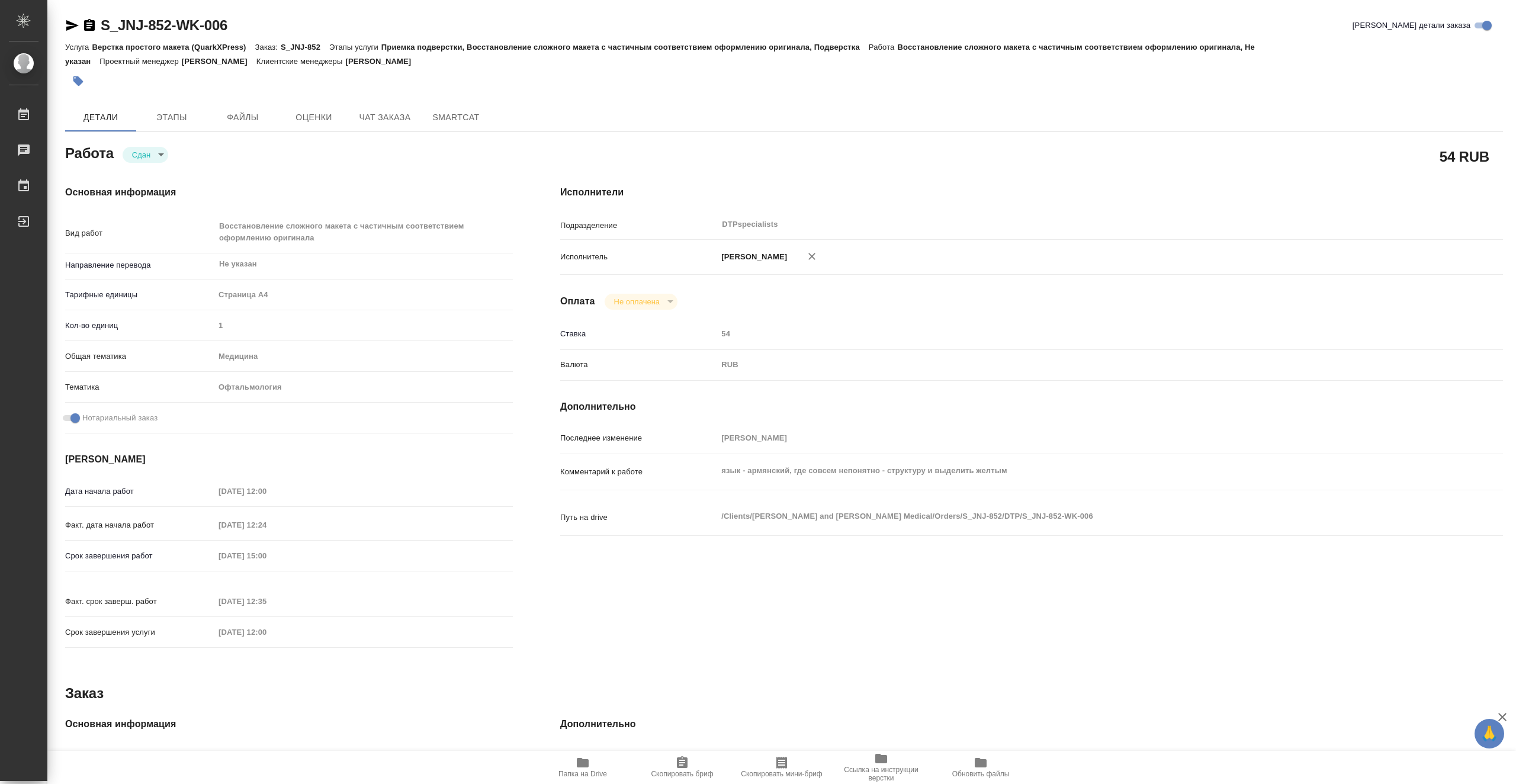
type textarea "x"
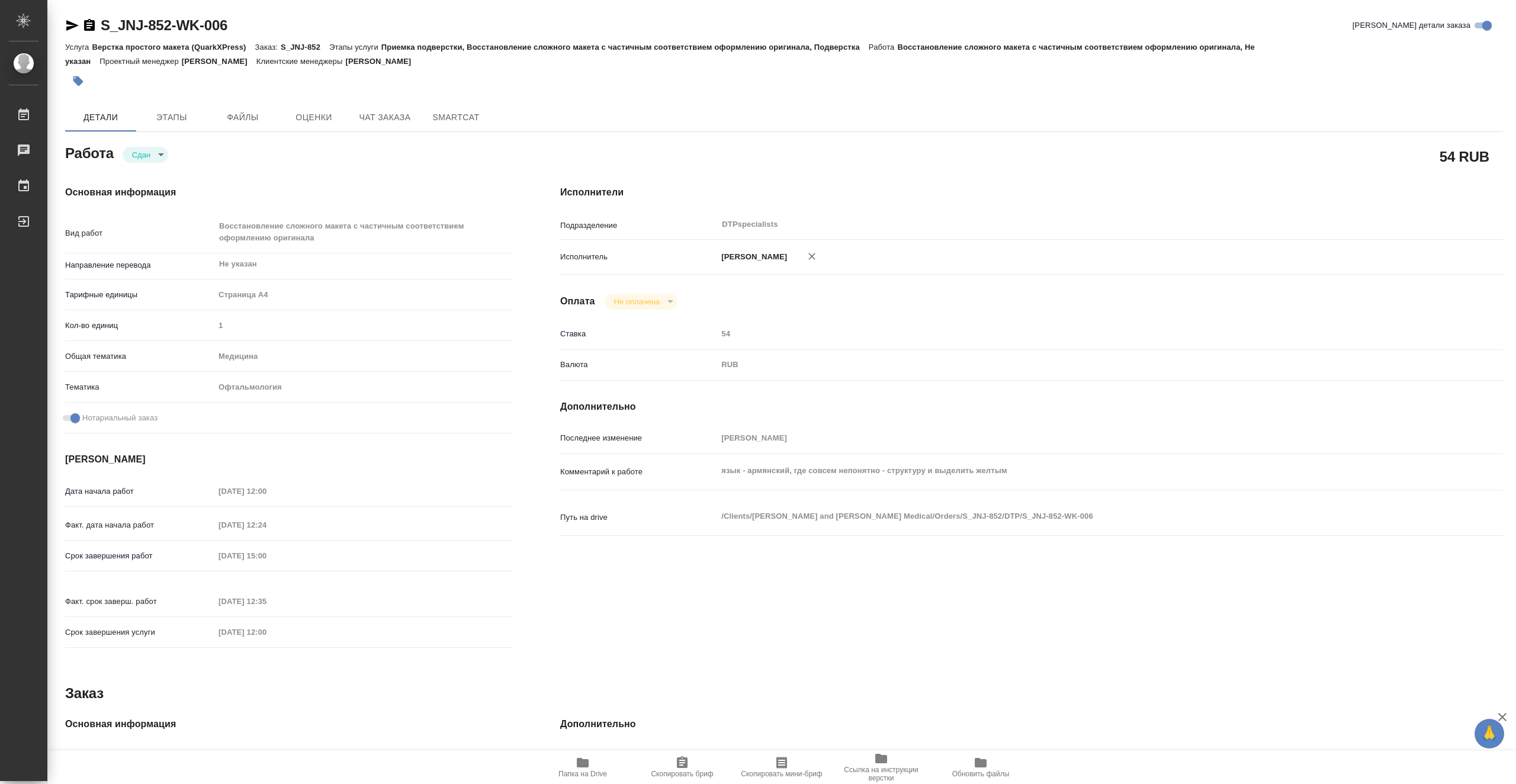
type textarea "x"
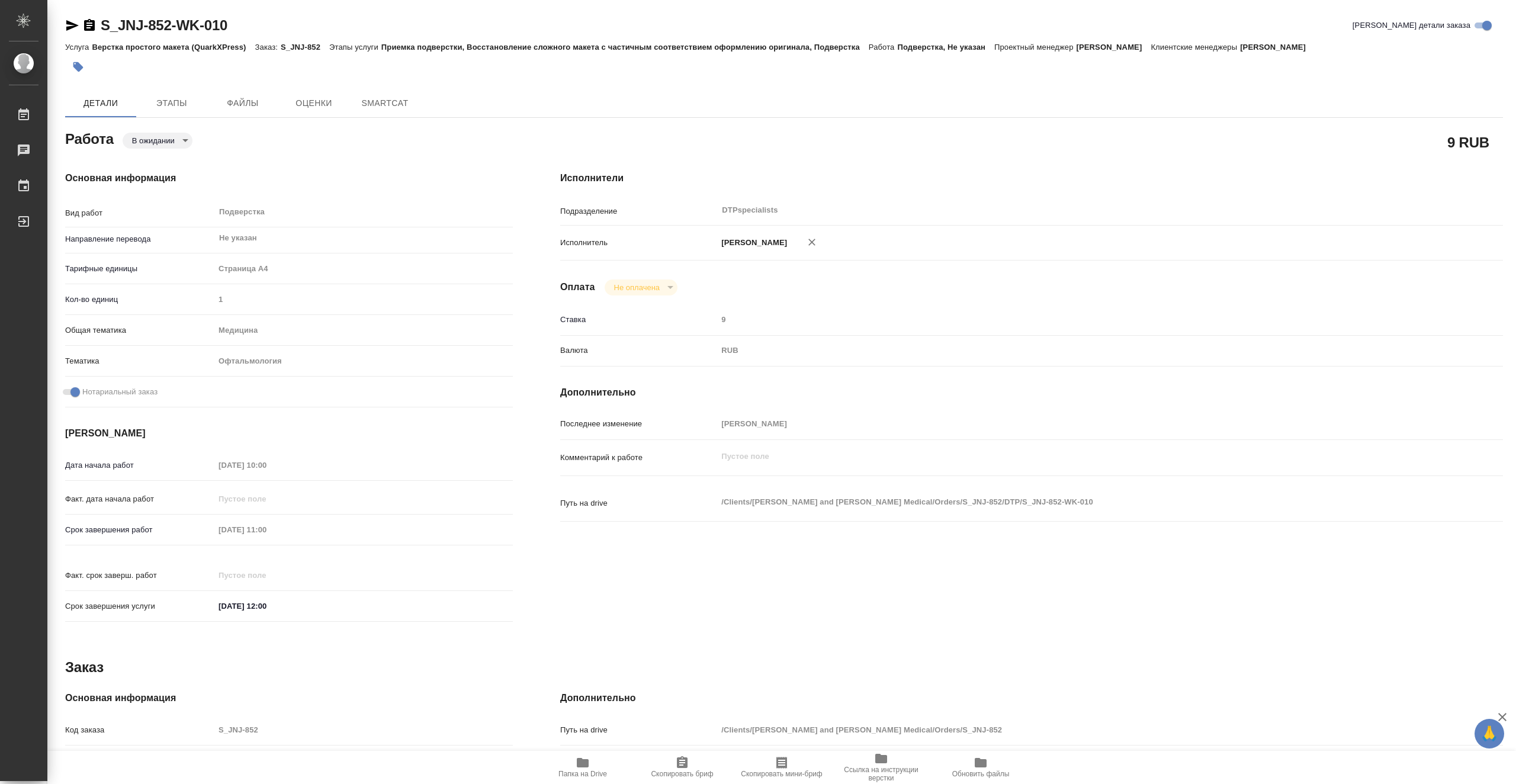
type textarea "x"
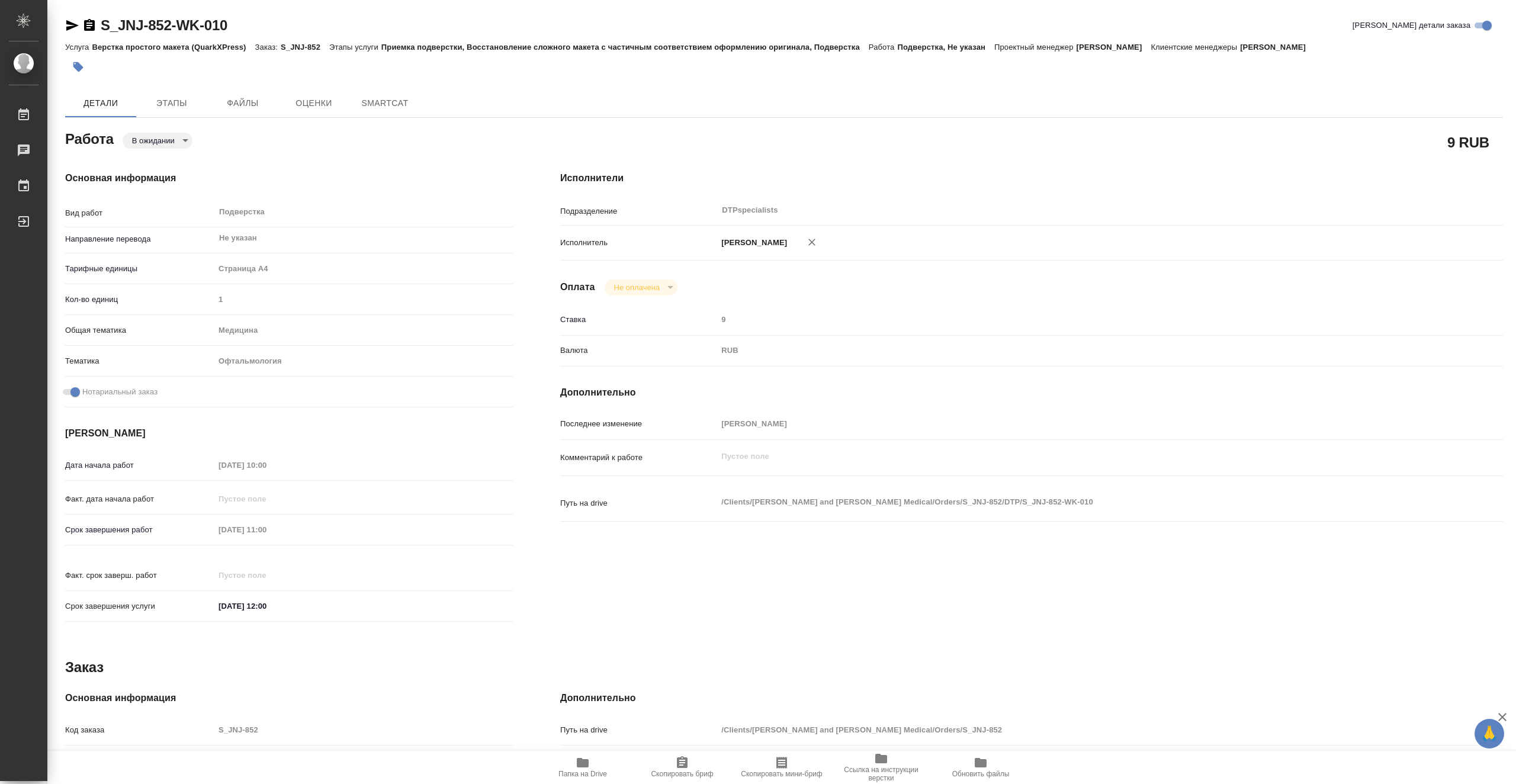
type textarea "x"
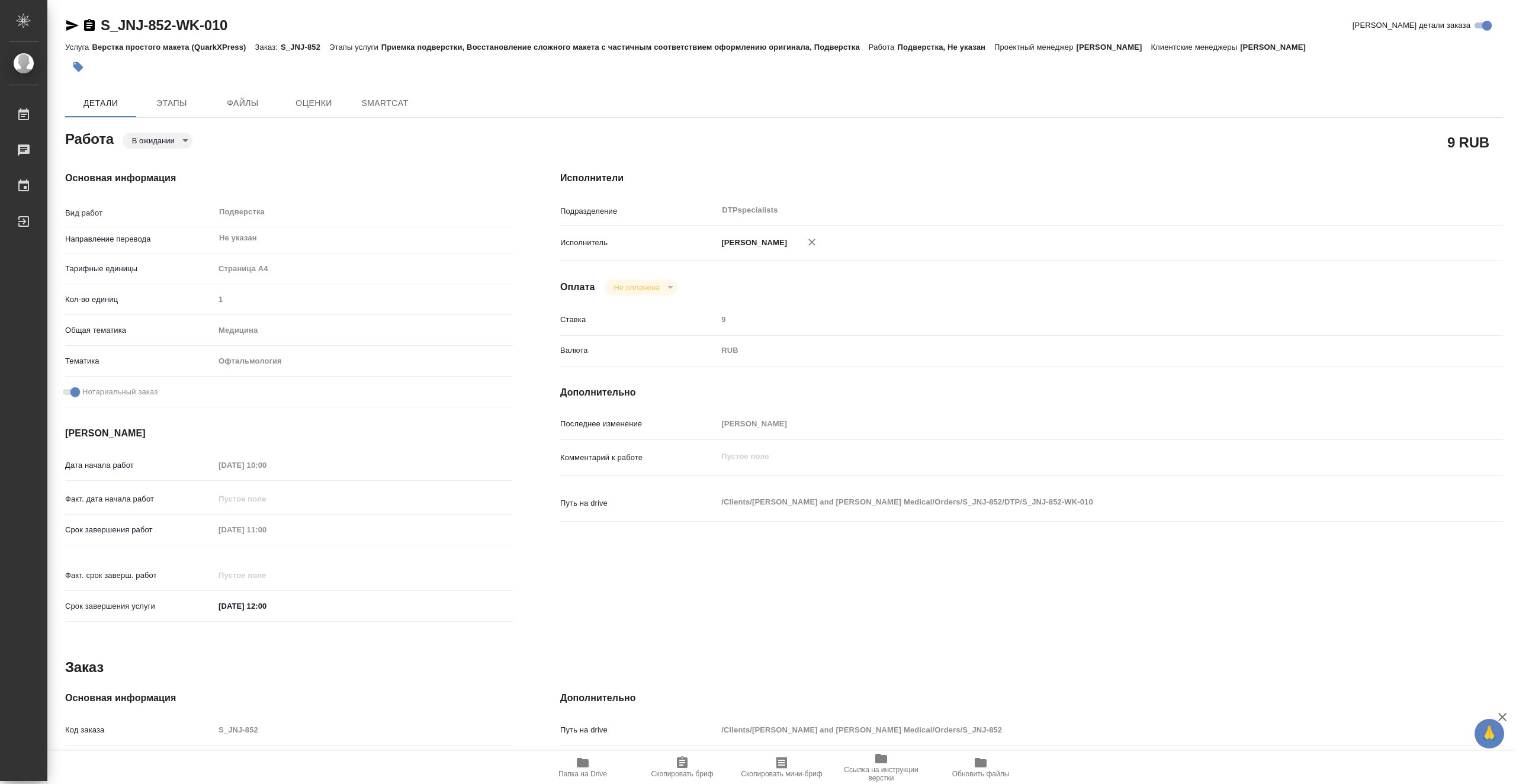
type textarea "x"
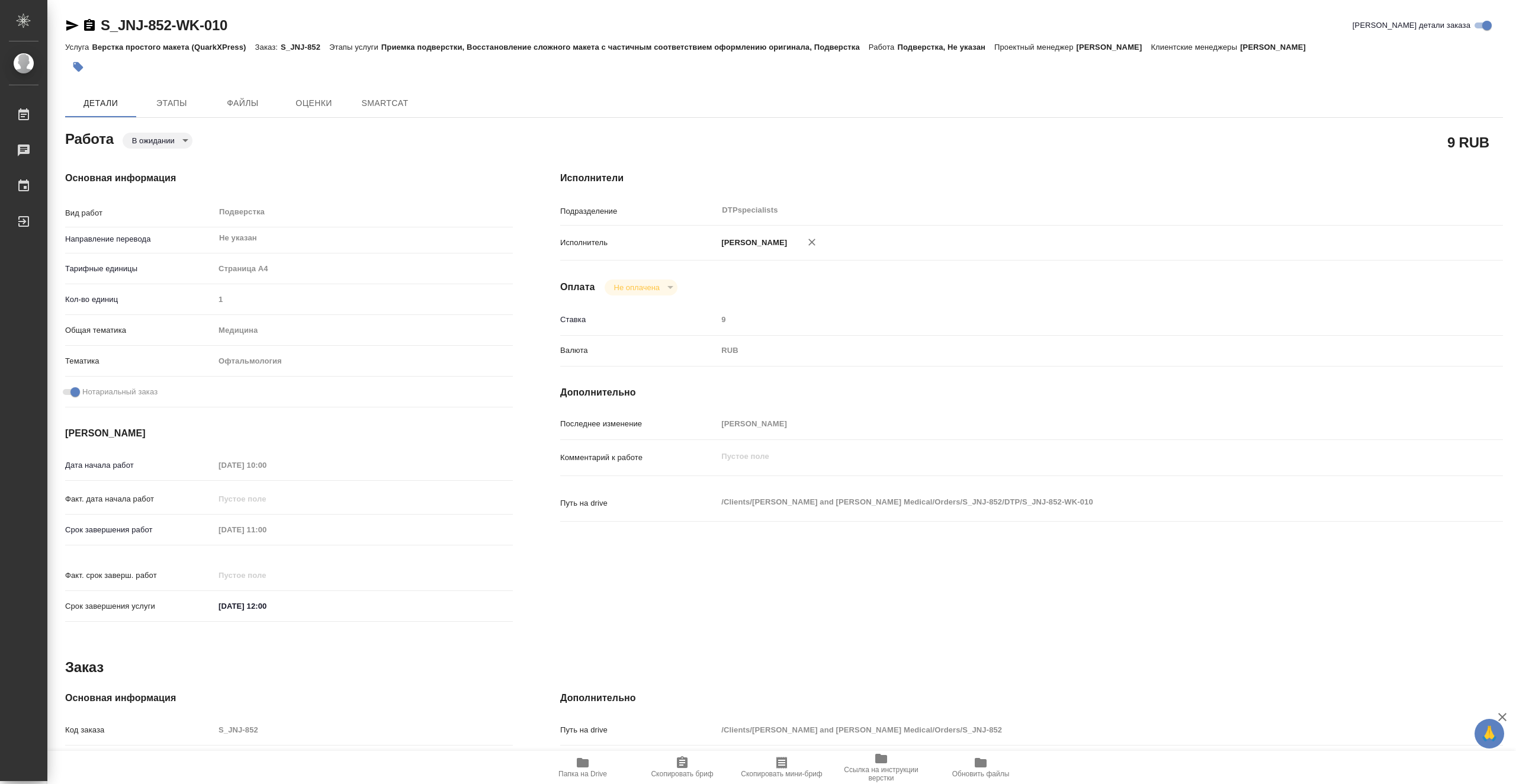
type textarea "x"
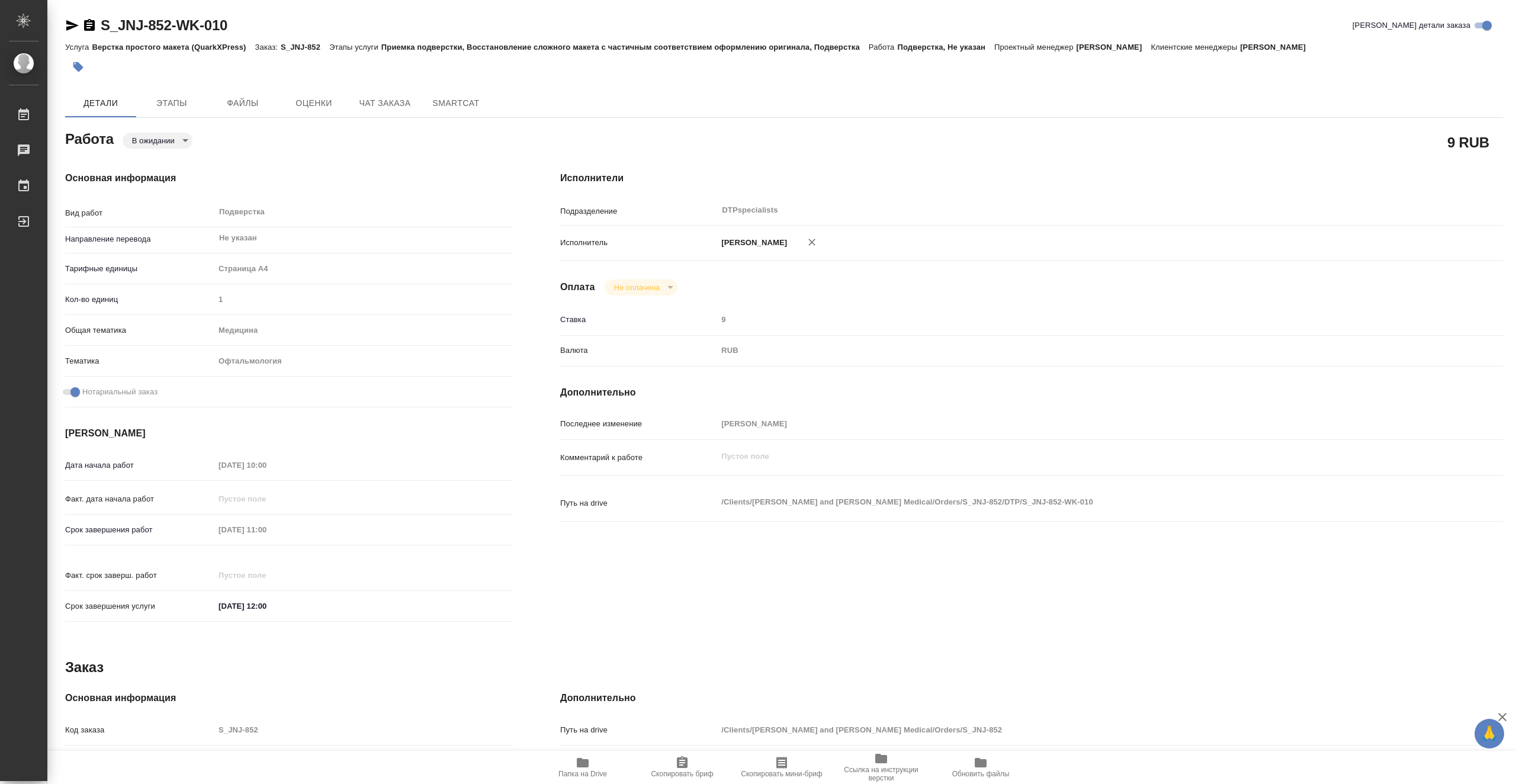
type textarea "x"
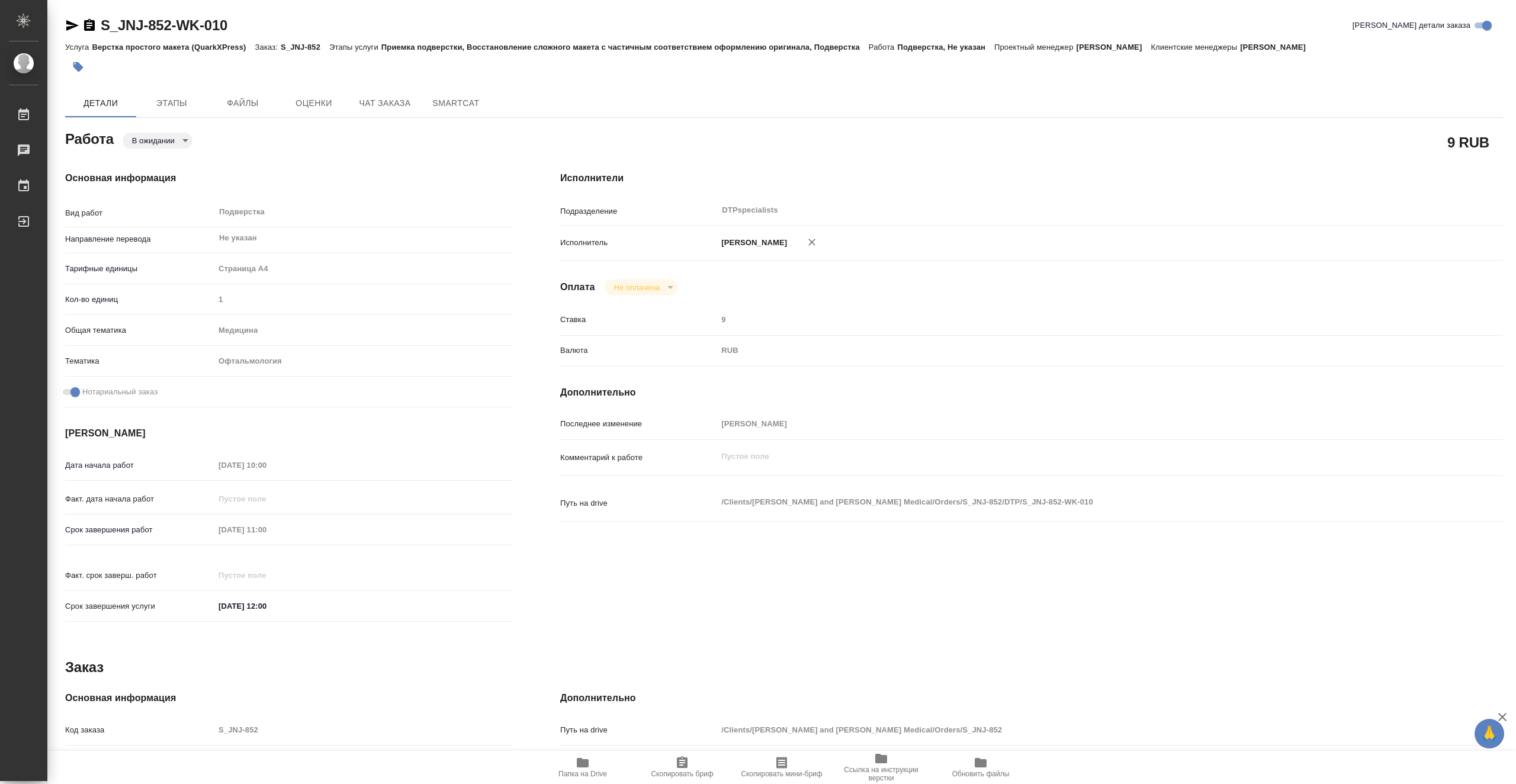
scroll to position [212, 0]
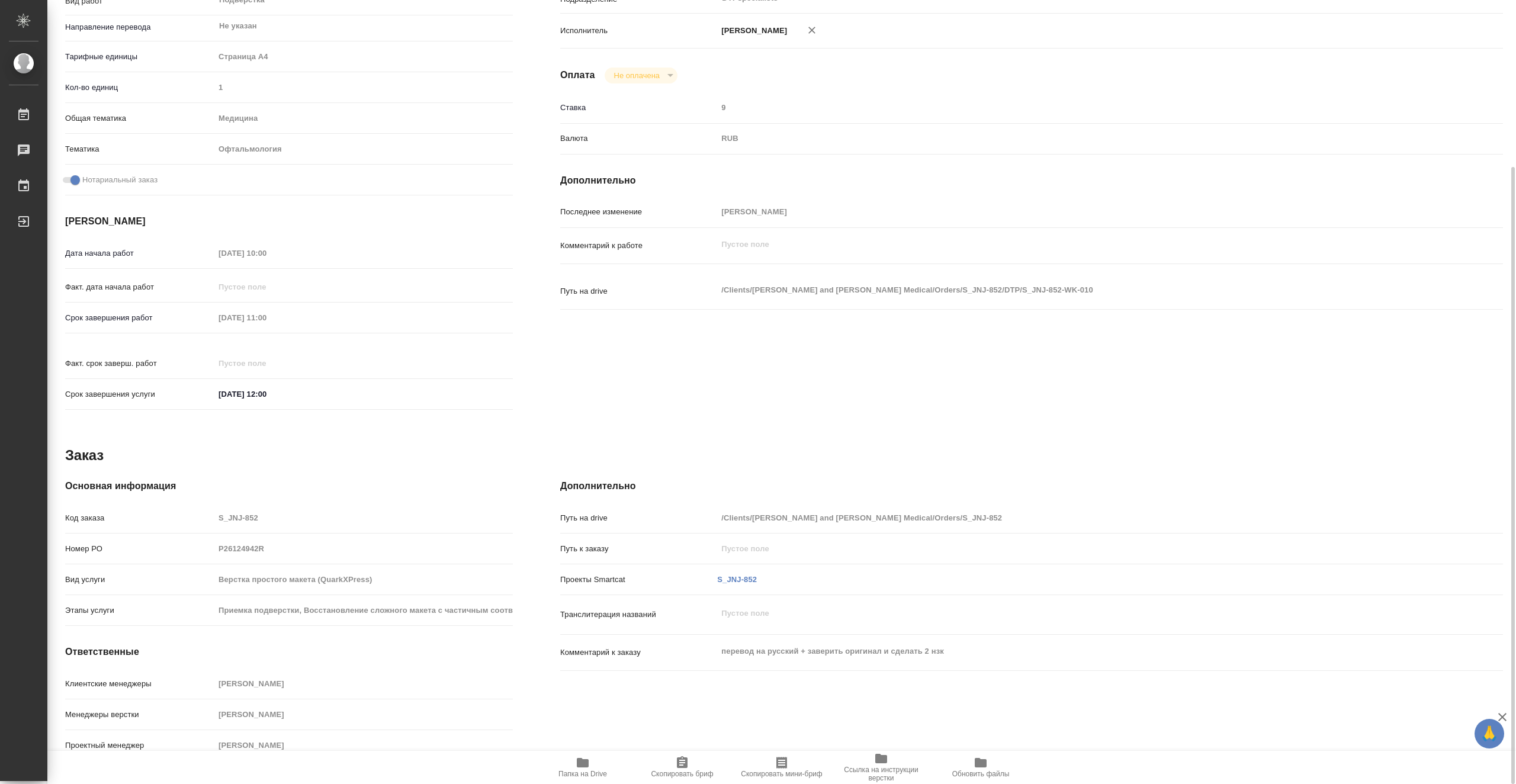
type textarea "x"
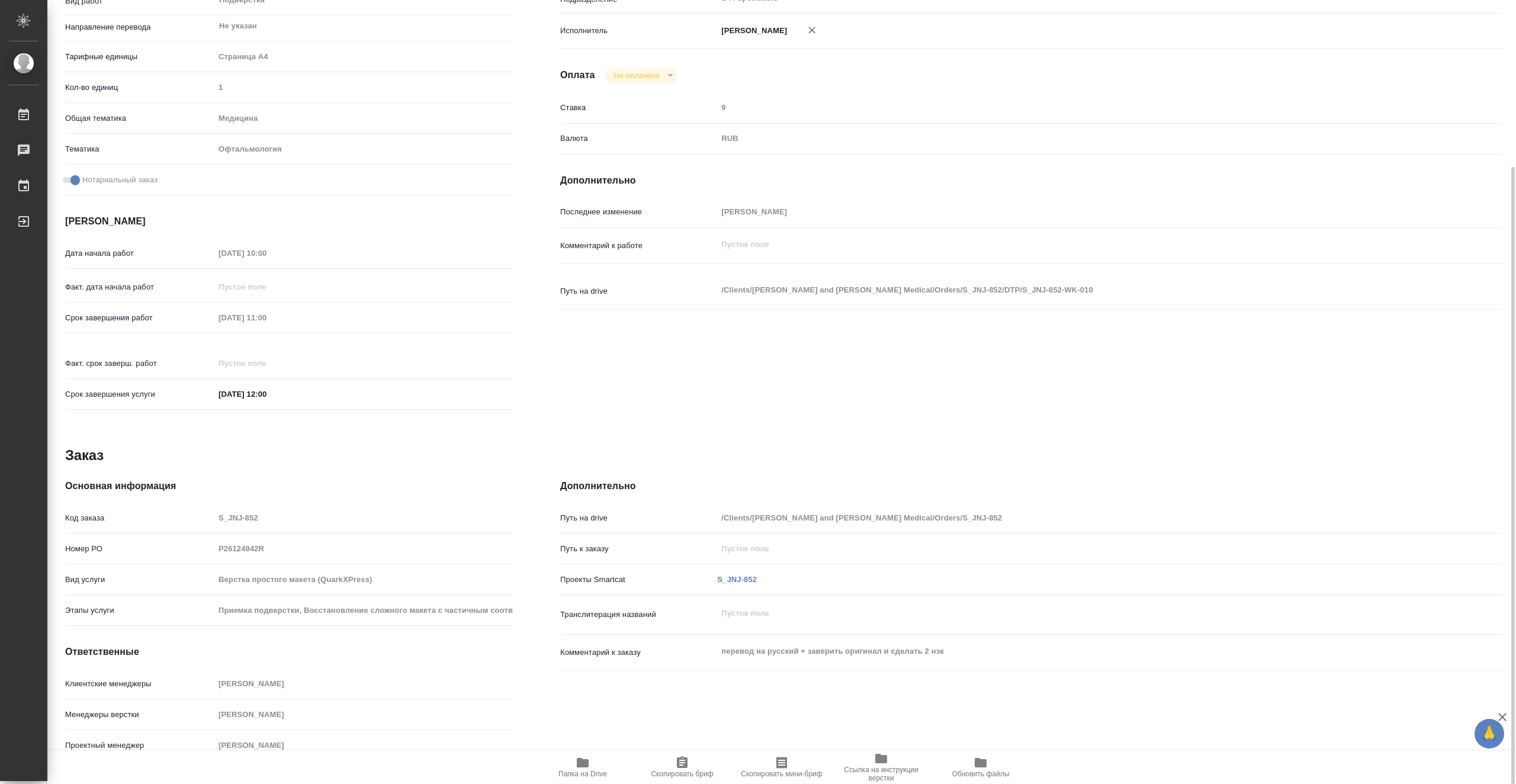
scroll to position [0, 0]
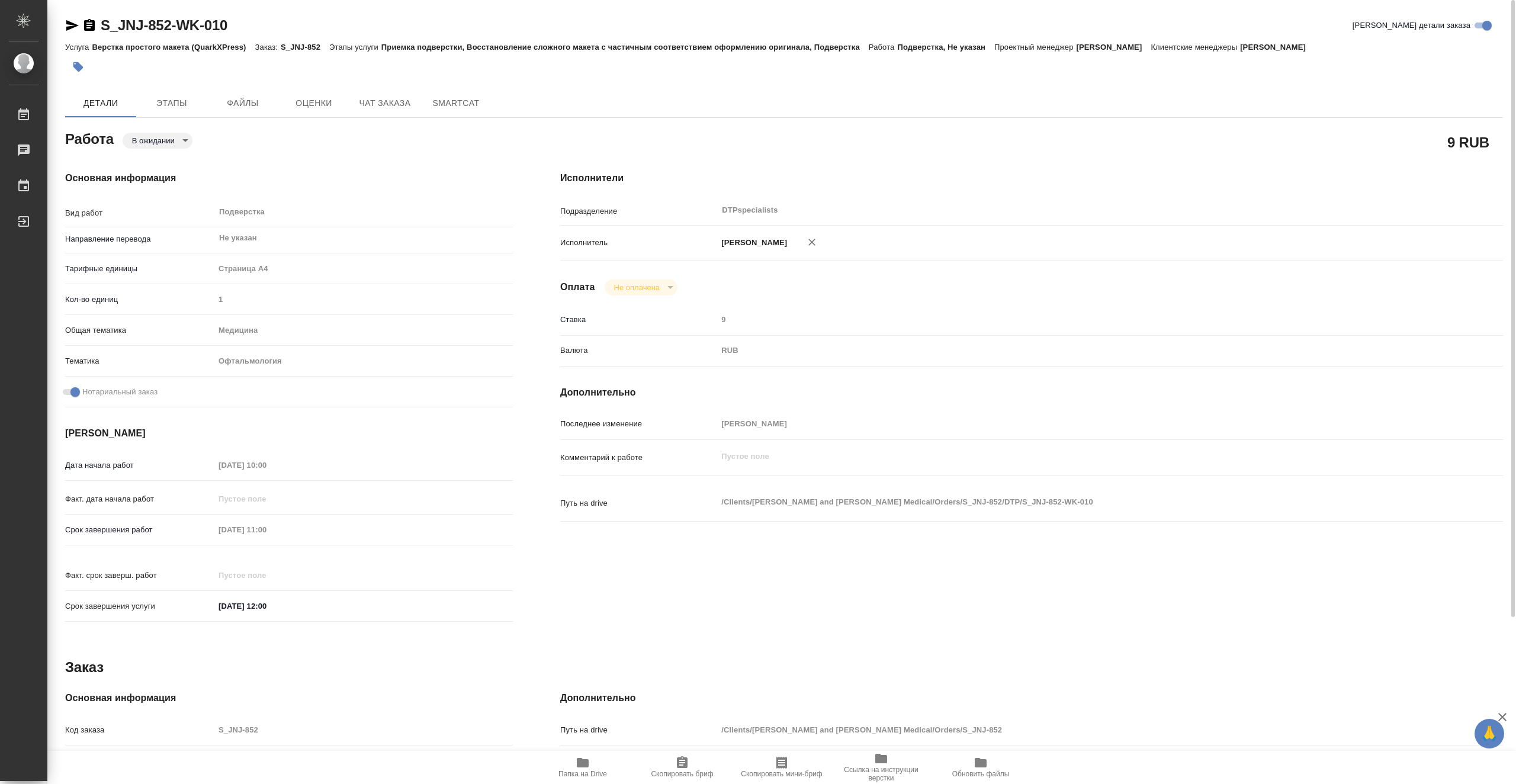
click at [67, 25] on icon "button" at bounding box center [72, 25] width 14 height 14
click at [591, 768] on span "Папка на Drive" at bounding box center [583, 767] width 85 height 22
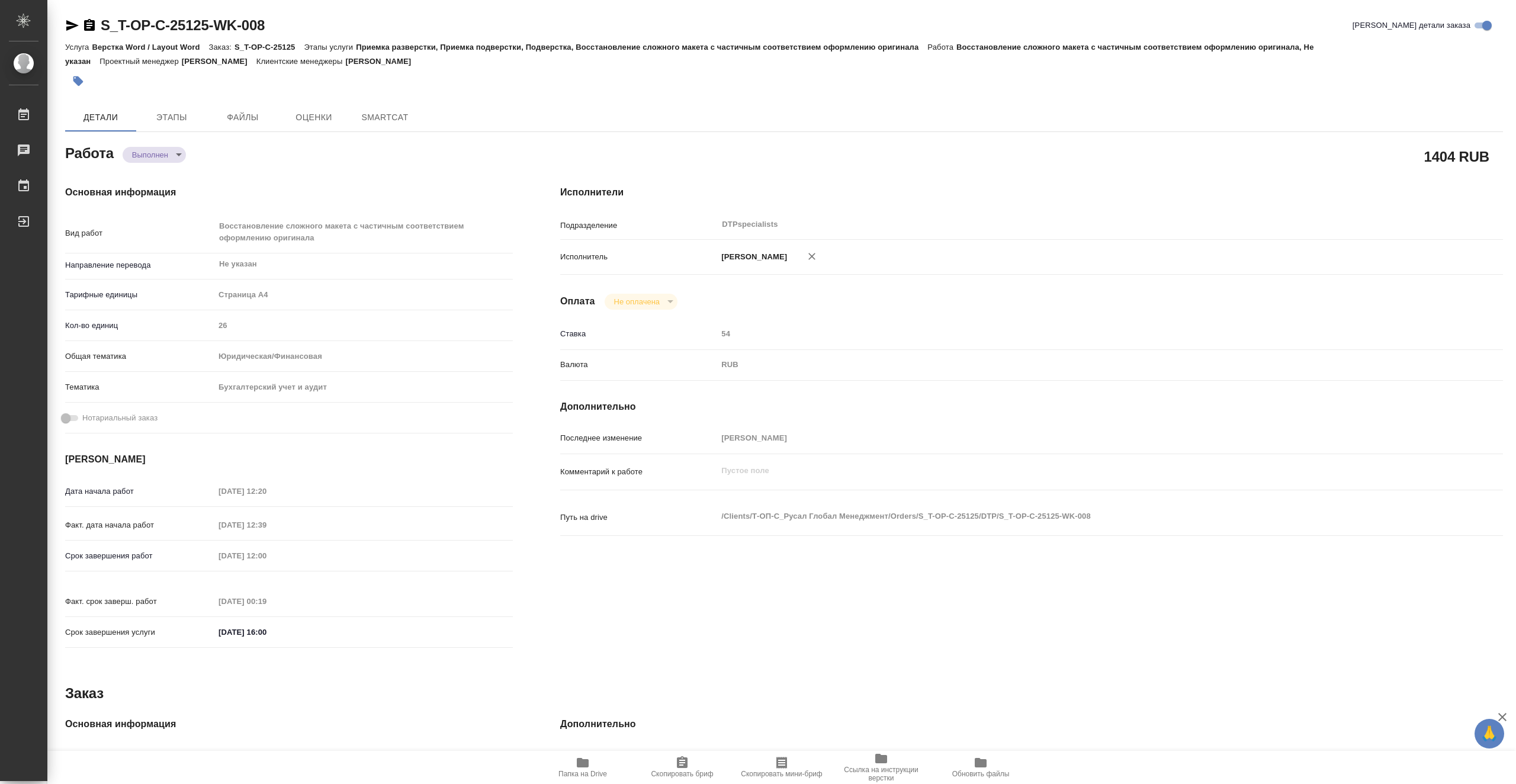
type textarea "x"
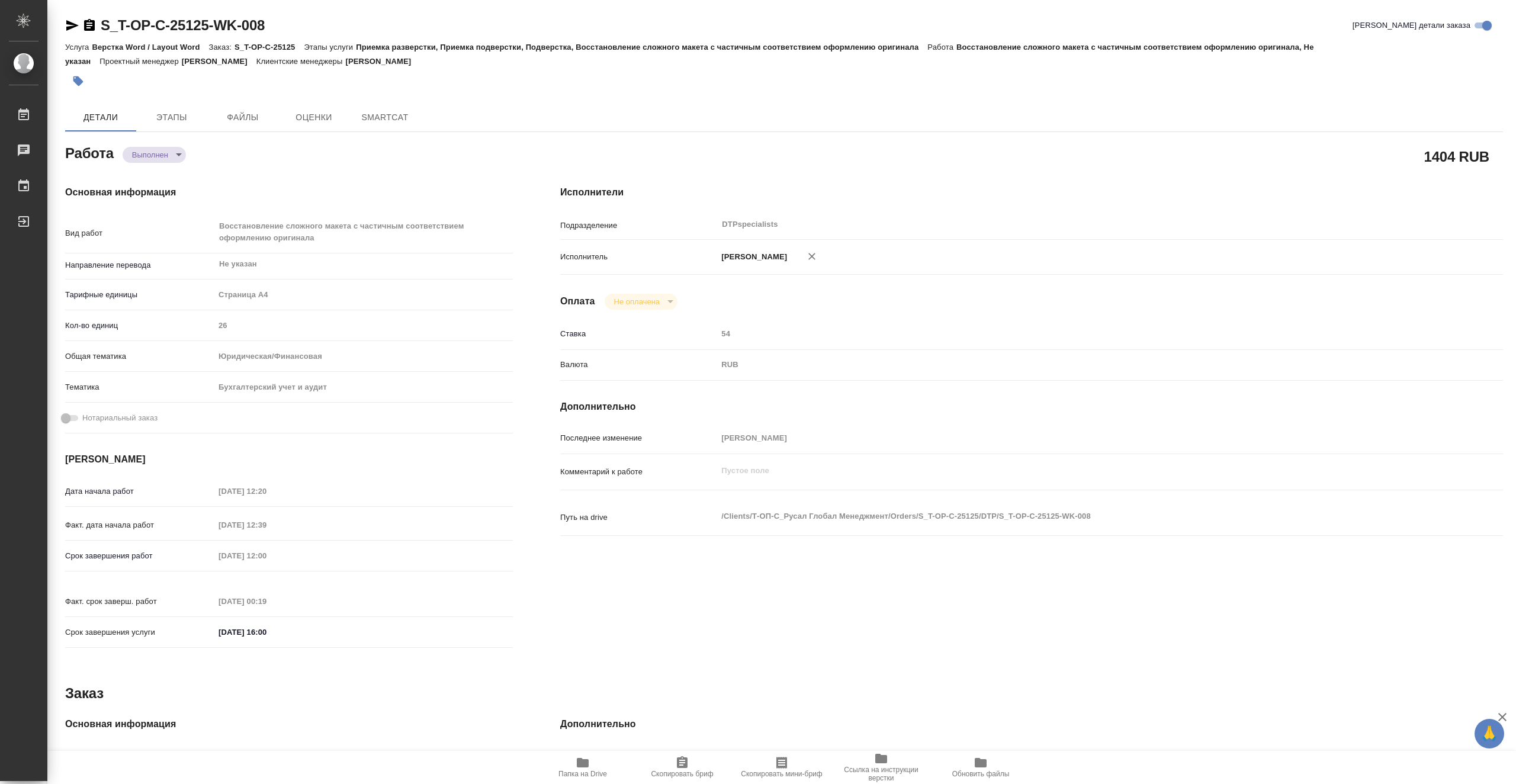
type textarea "x"
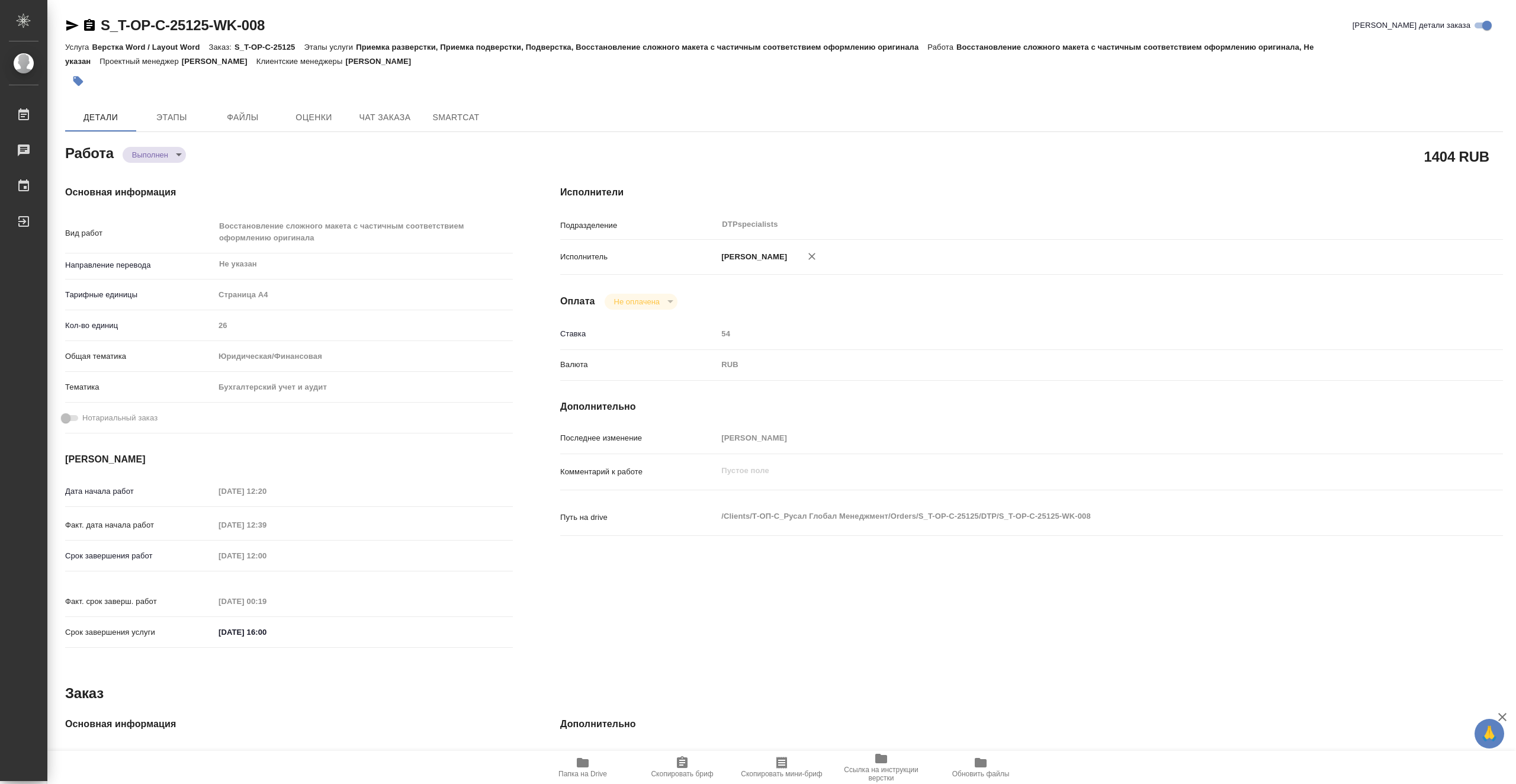
type textarea "x"
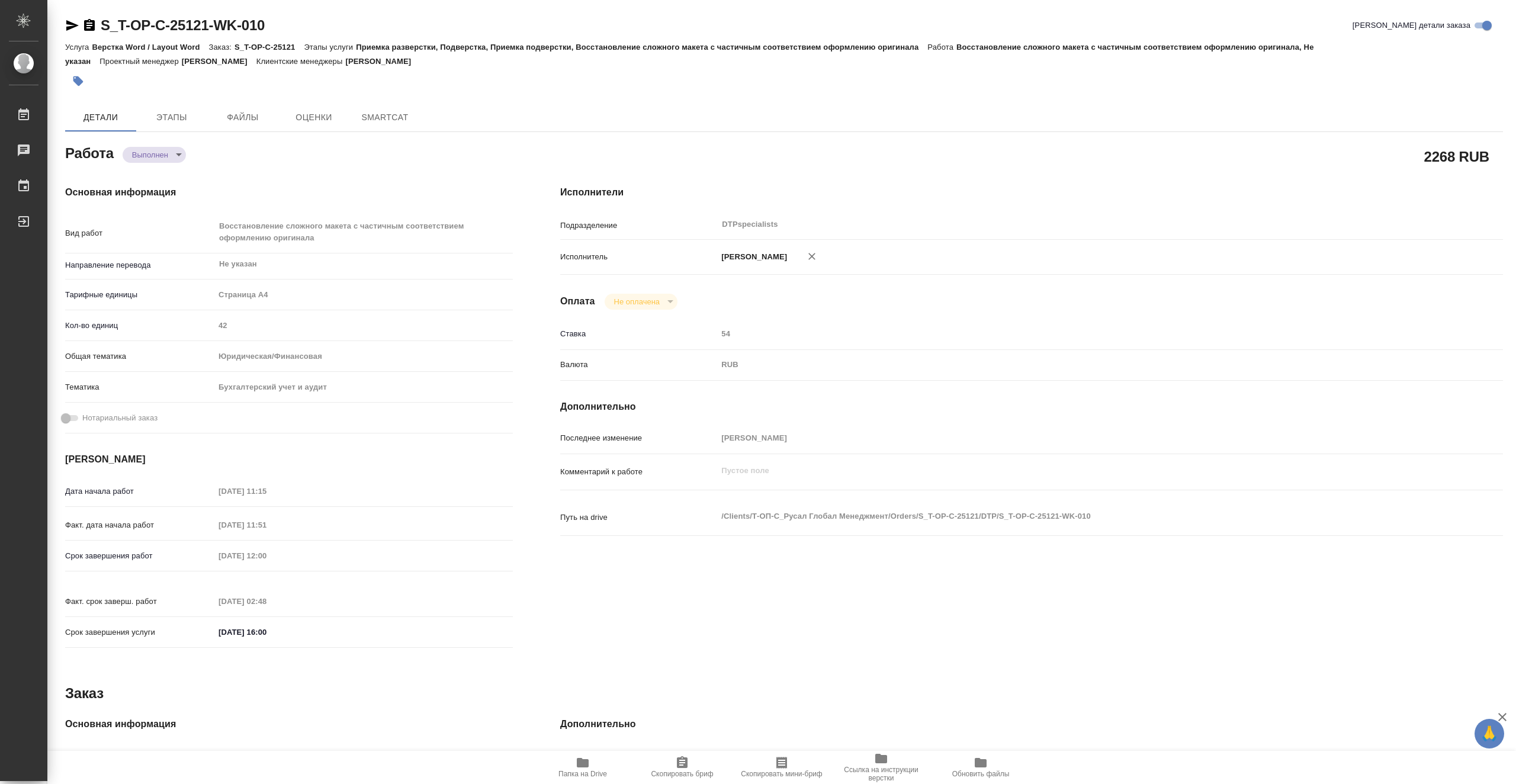
type textarea "x"
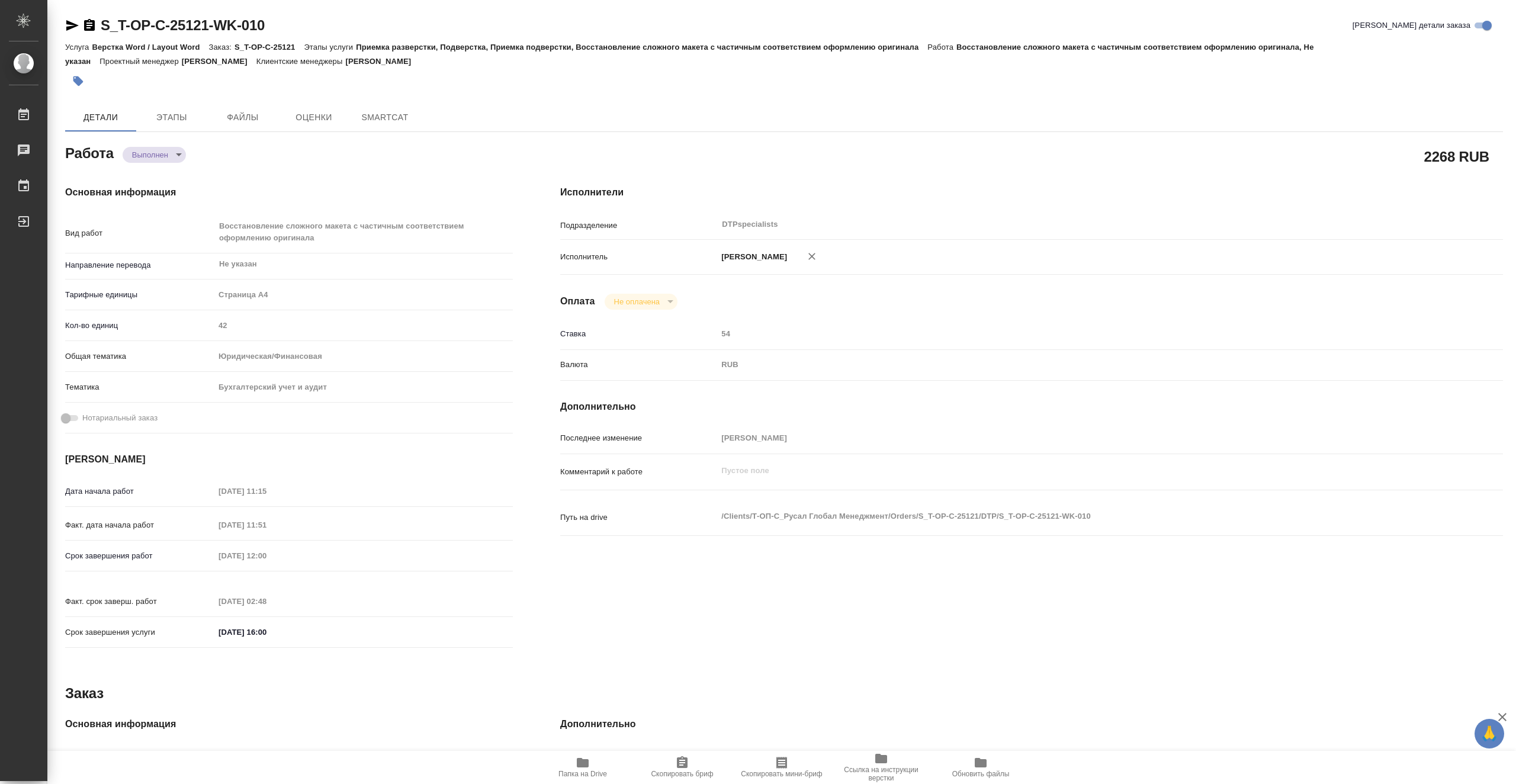
type textarea "x"
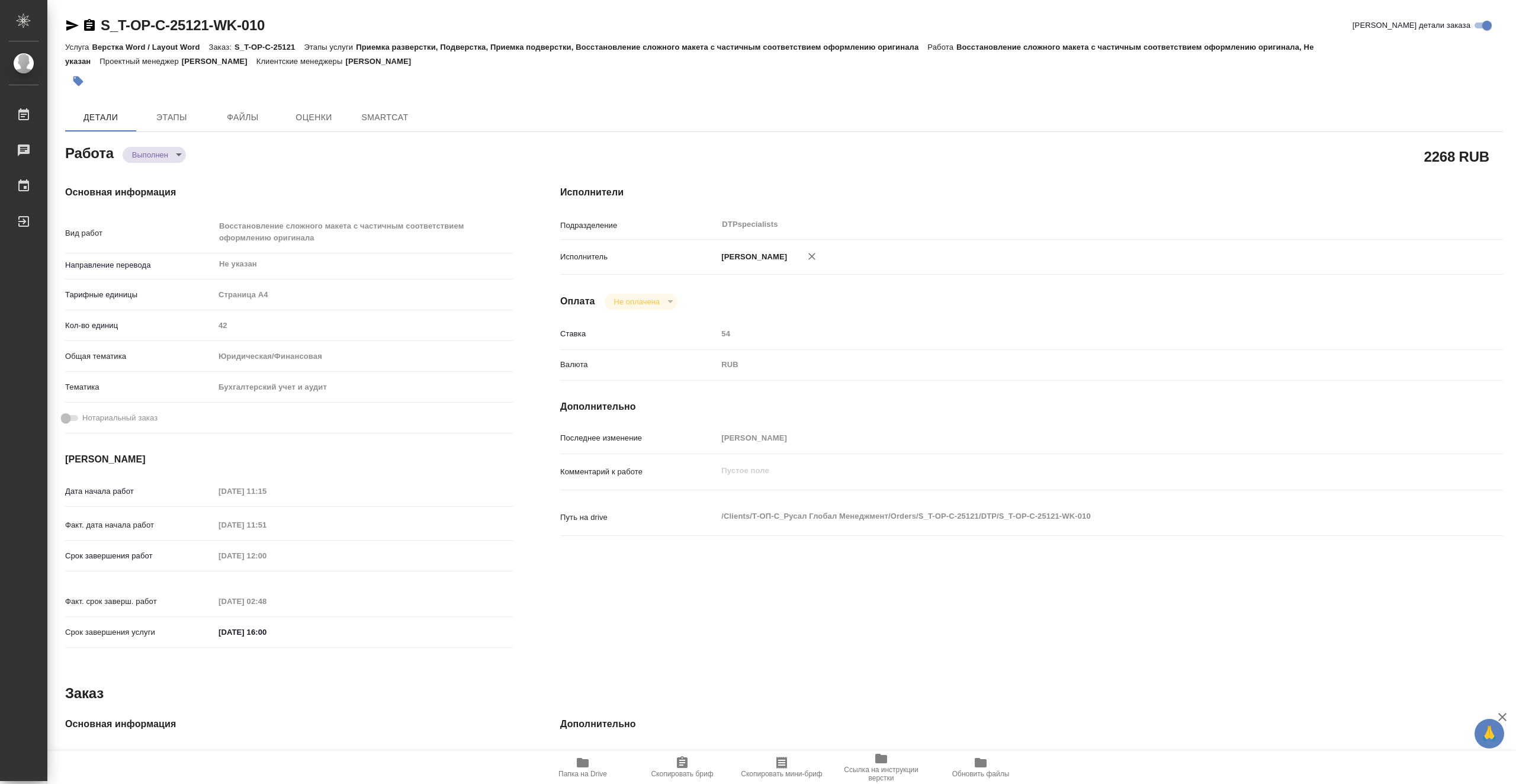
type textarea "x"
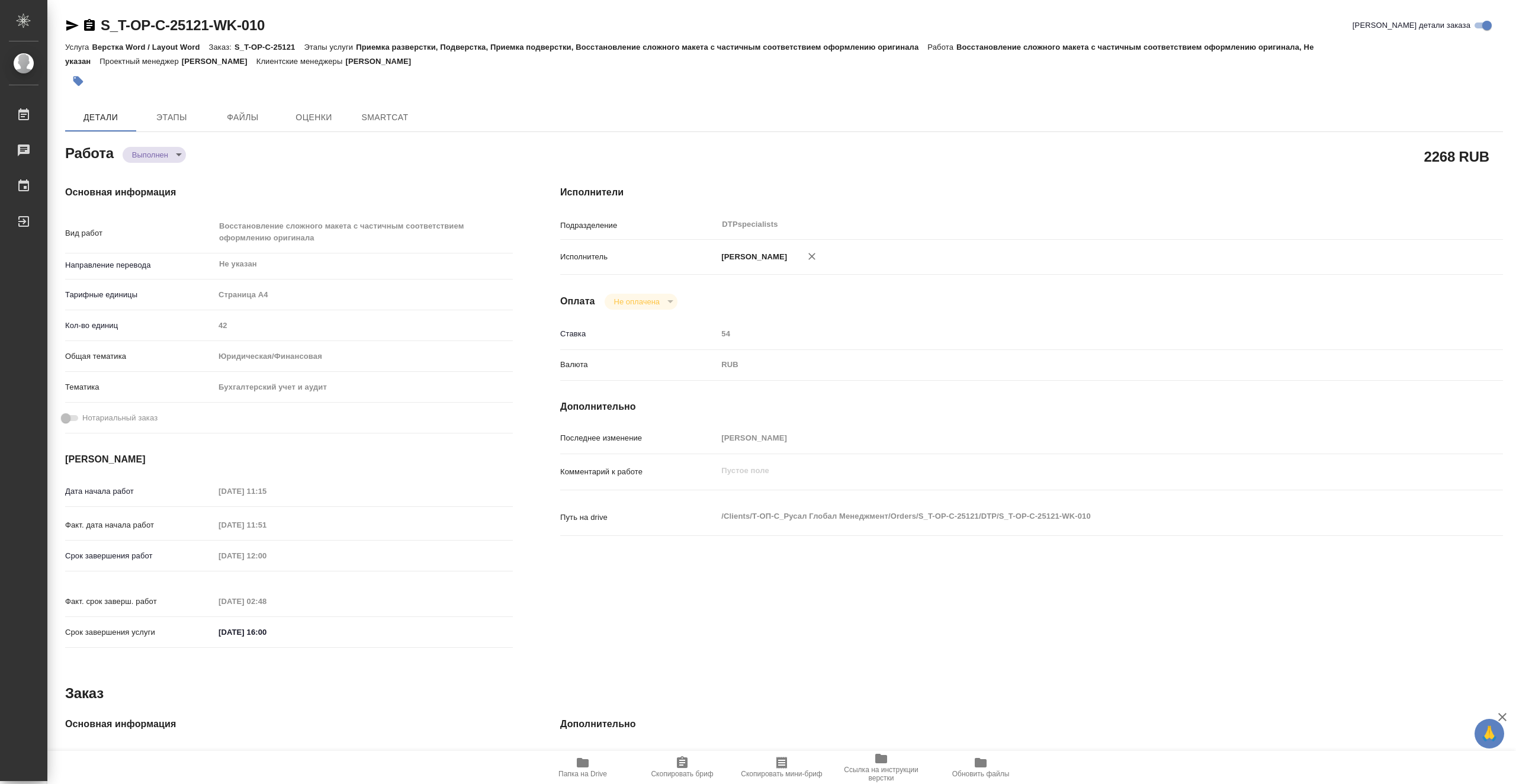
type textarea "x"
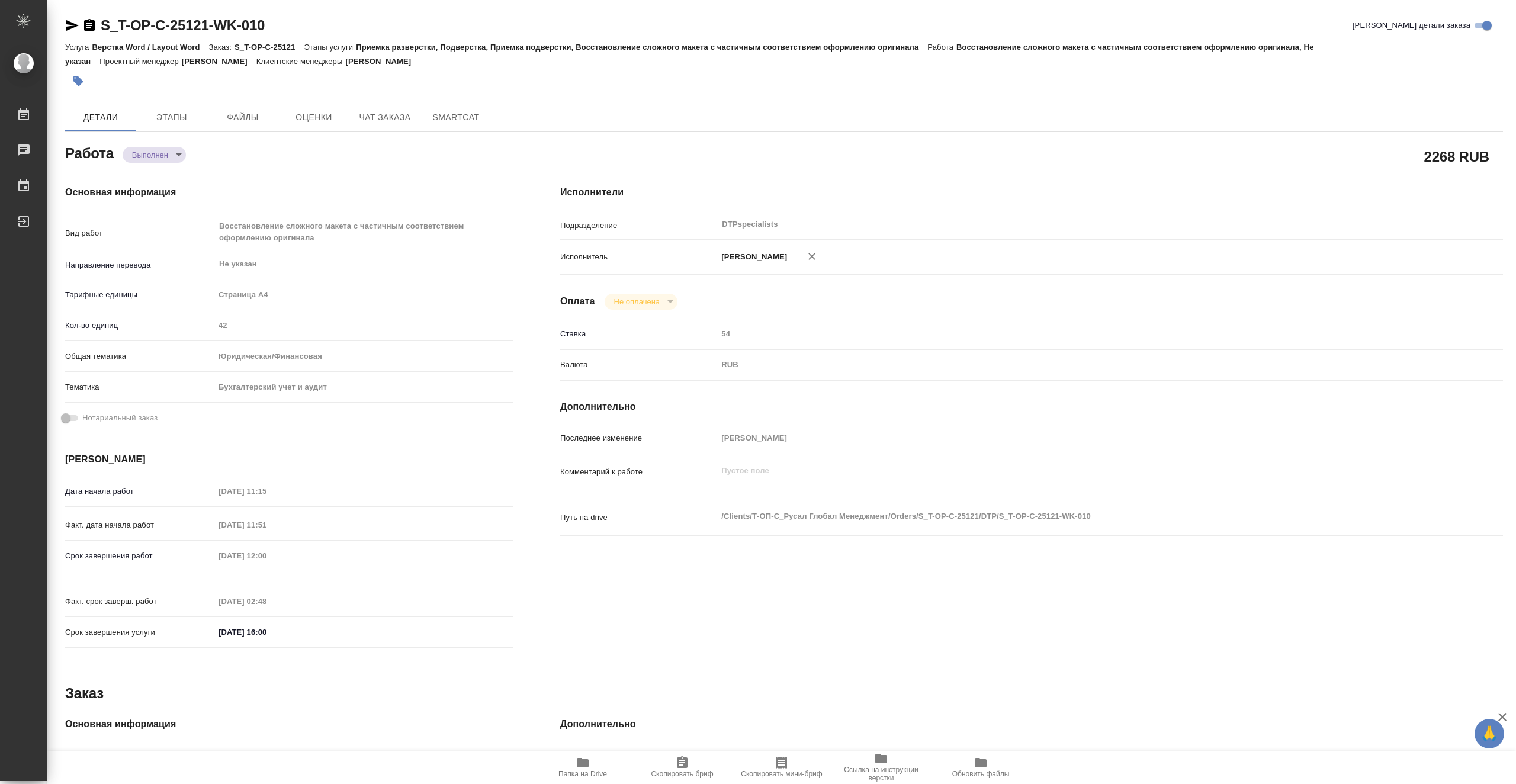
type textarea "x"
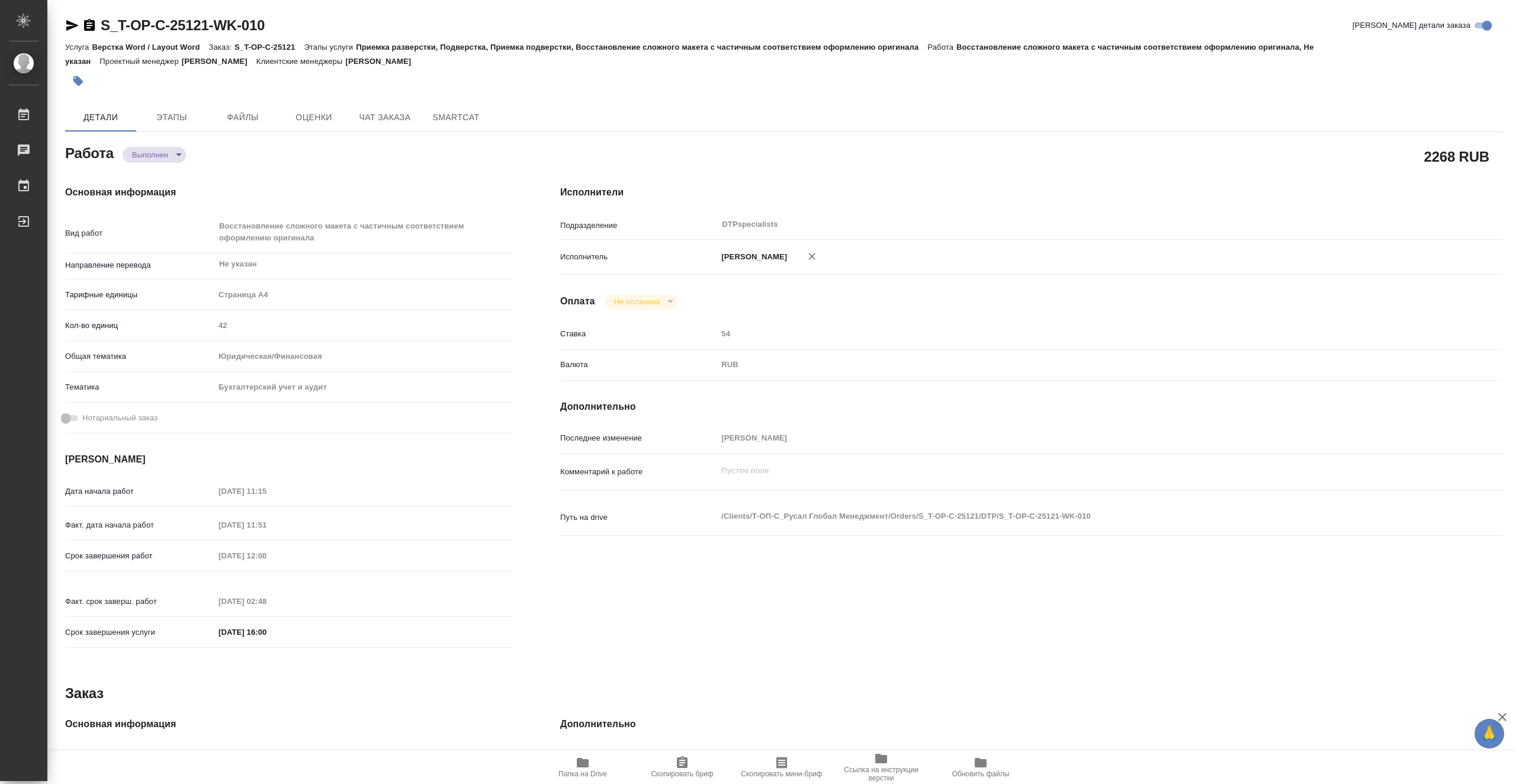
type textarea "x"
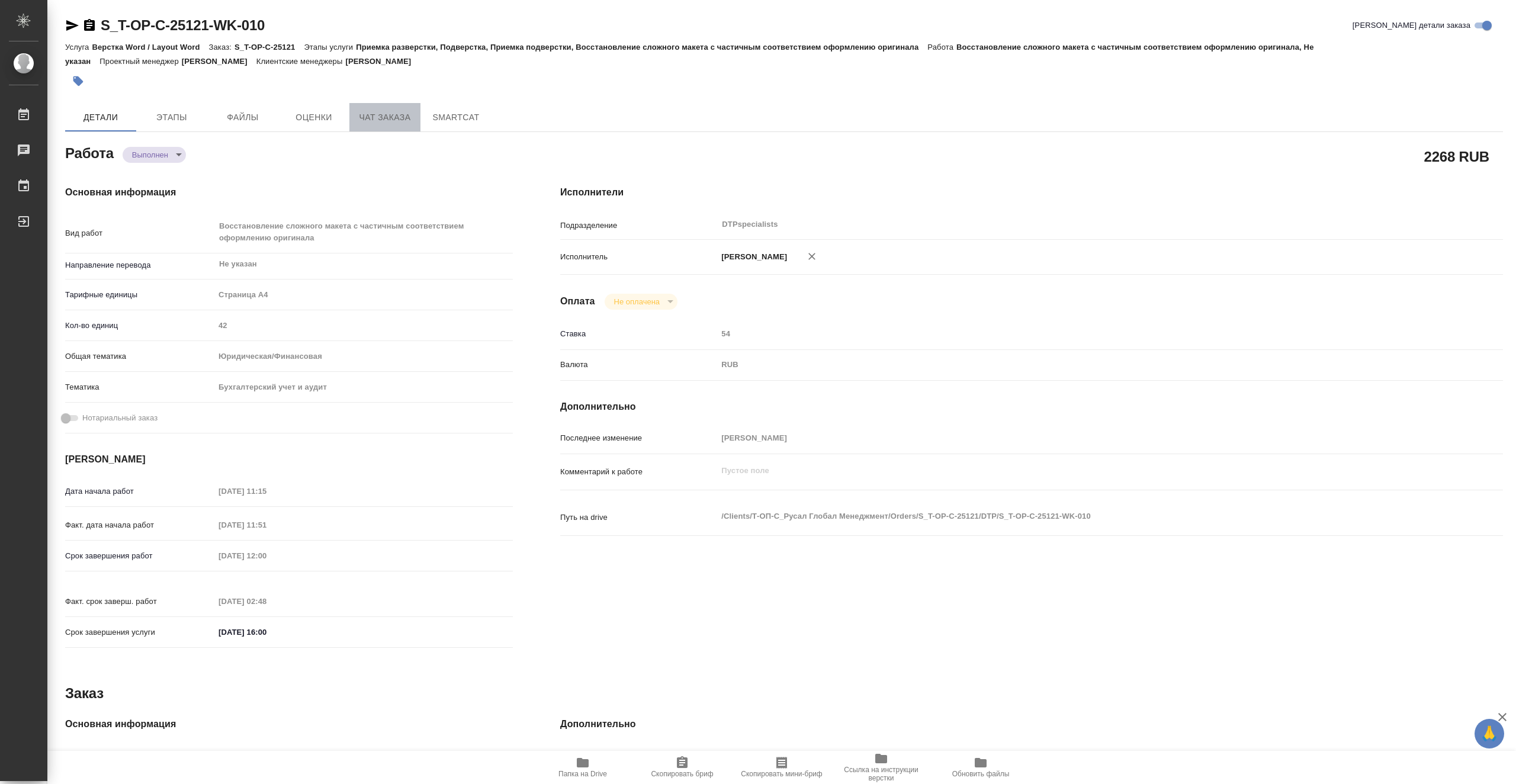
click at [406, 110] on span "Чат заказа" at bounding box center [385, 117] width 57 height 15
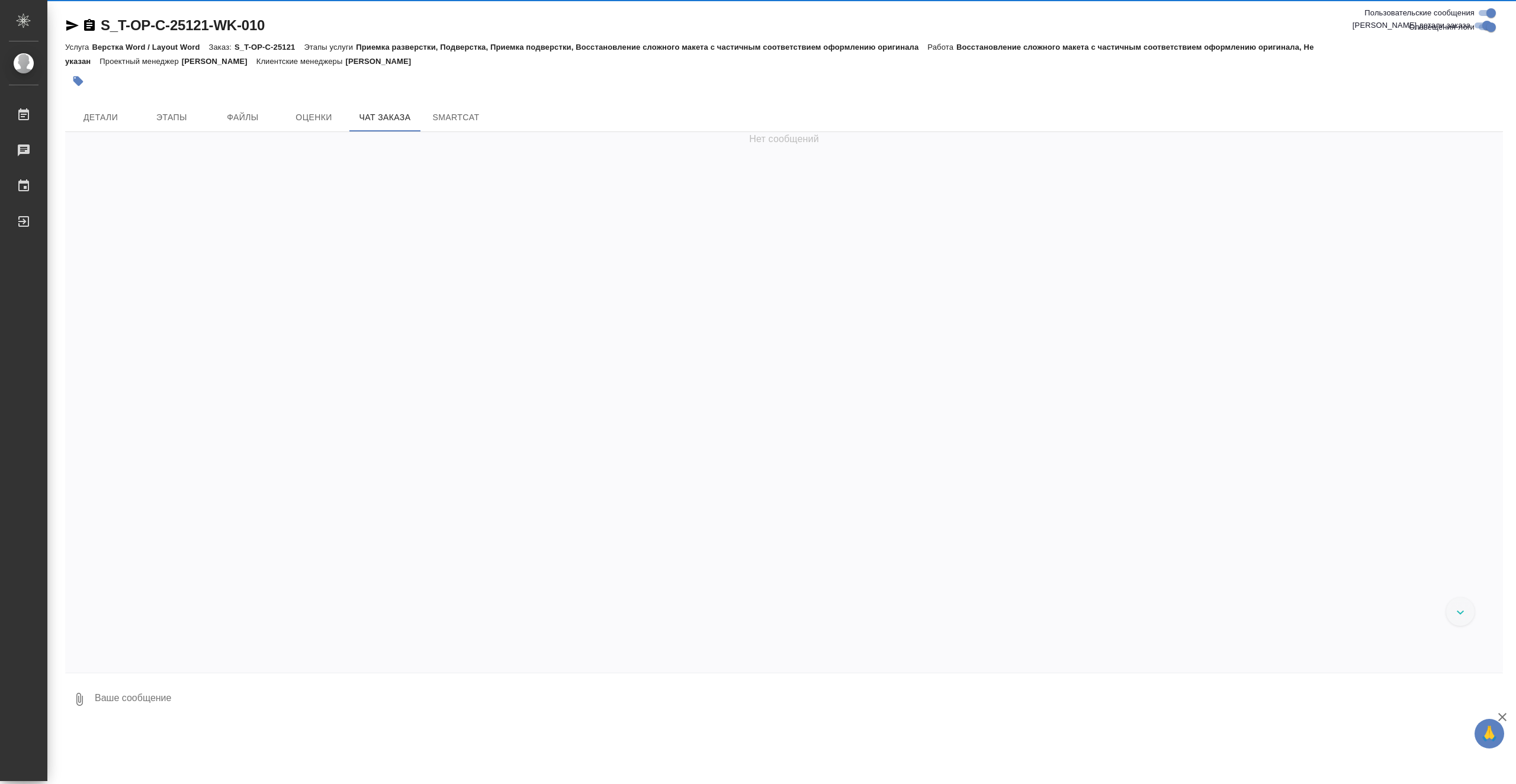
scroll to position [2619, 0]
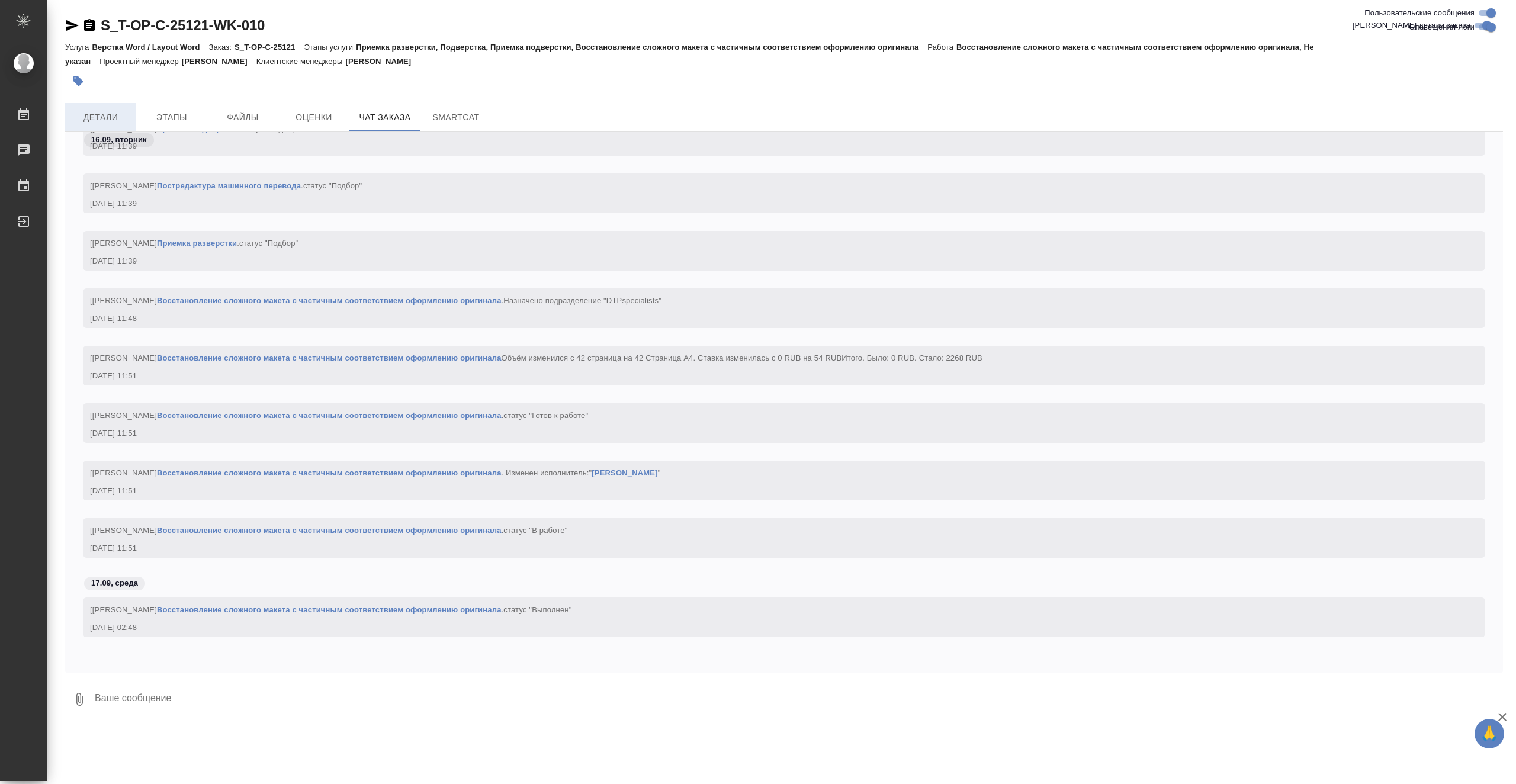
click at [99, 110] on span "Детали" at bounding box center [101, 117] width 57 height 15
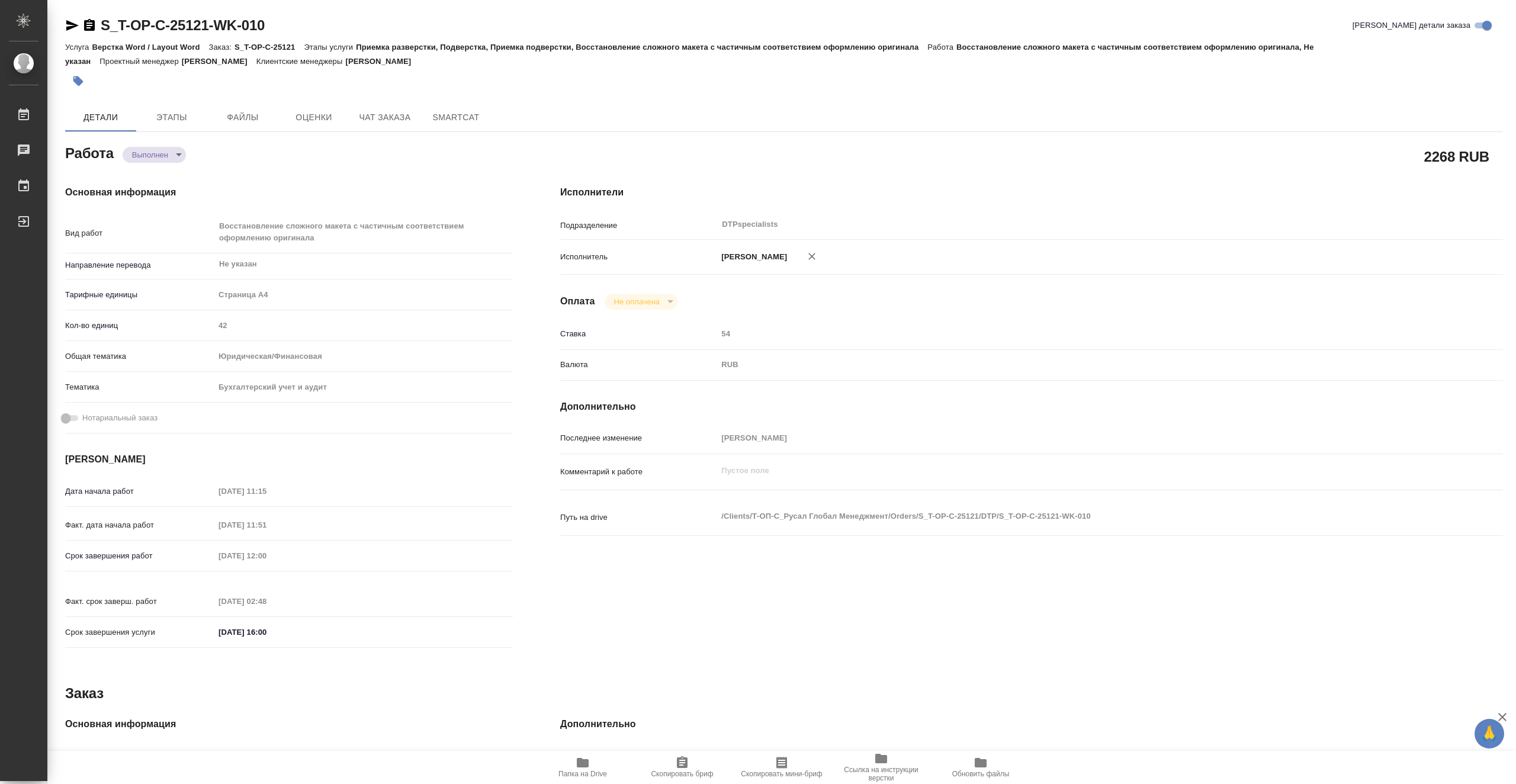
type textarea "x"
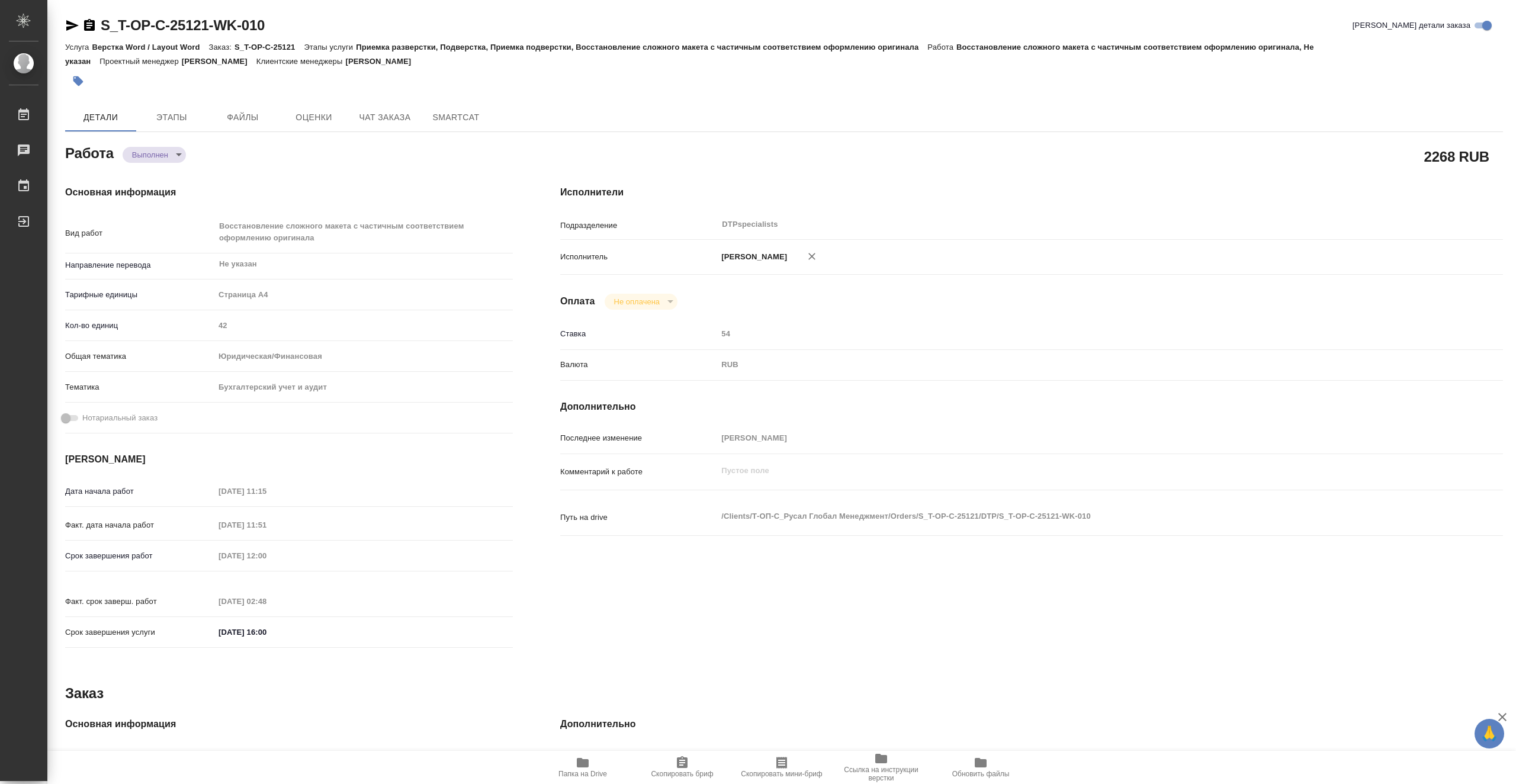
type textarea "x"
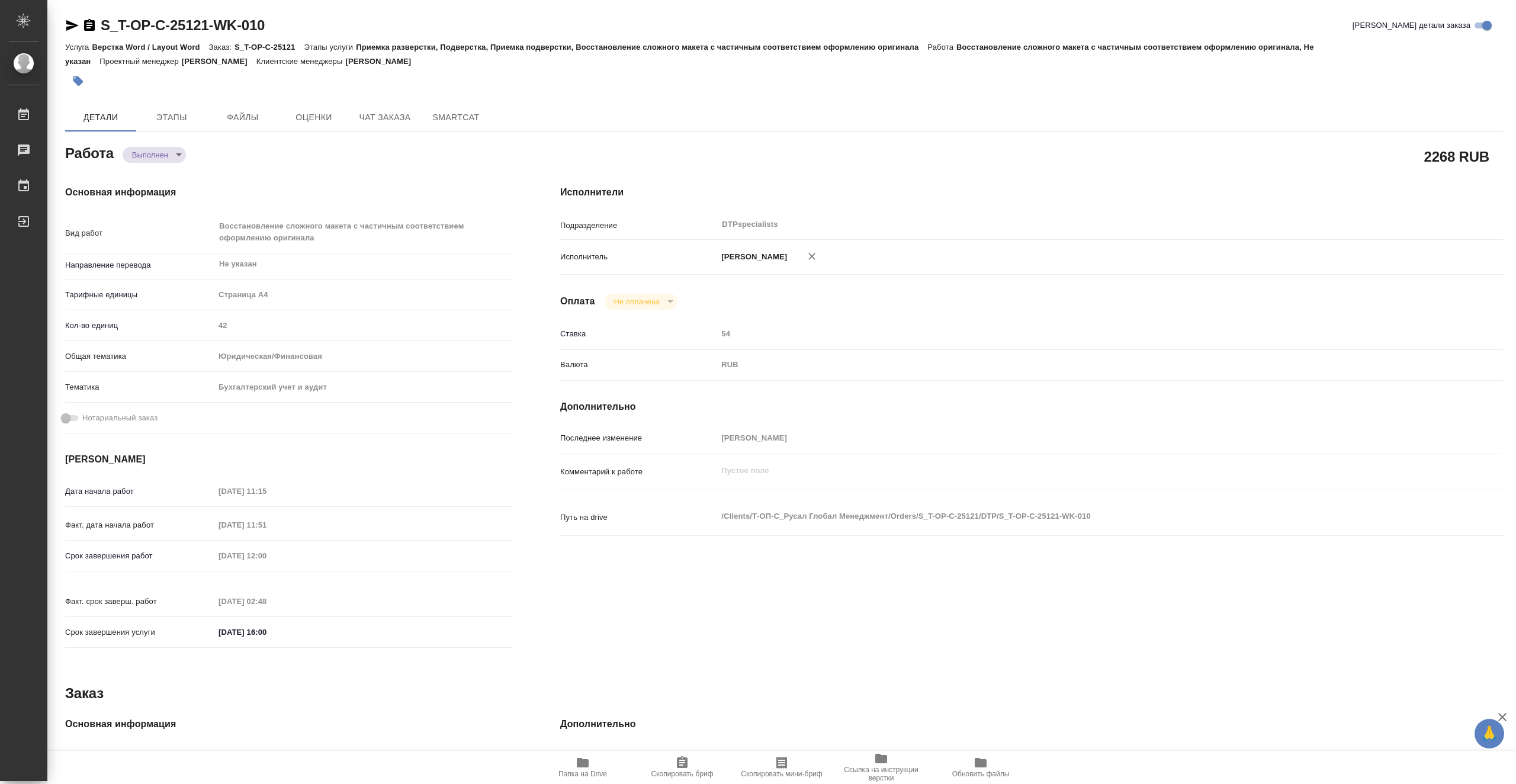
type textarea "x"
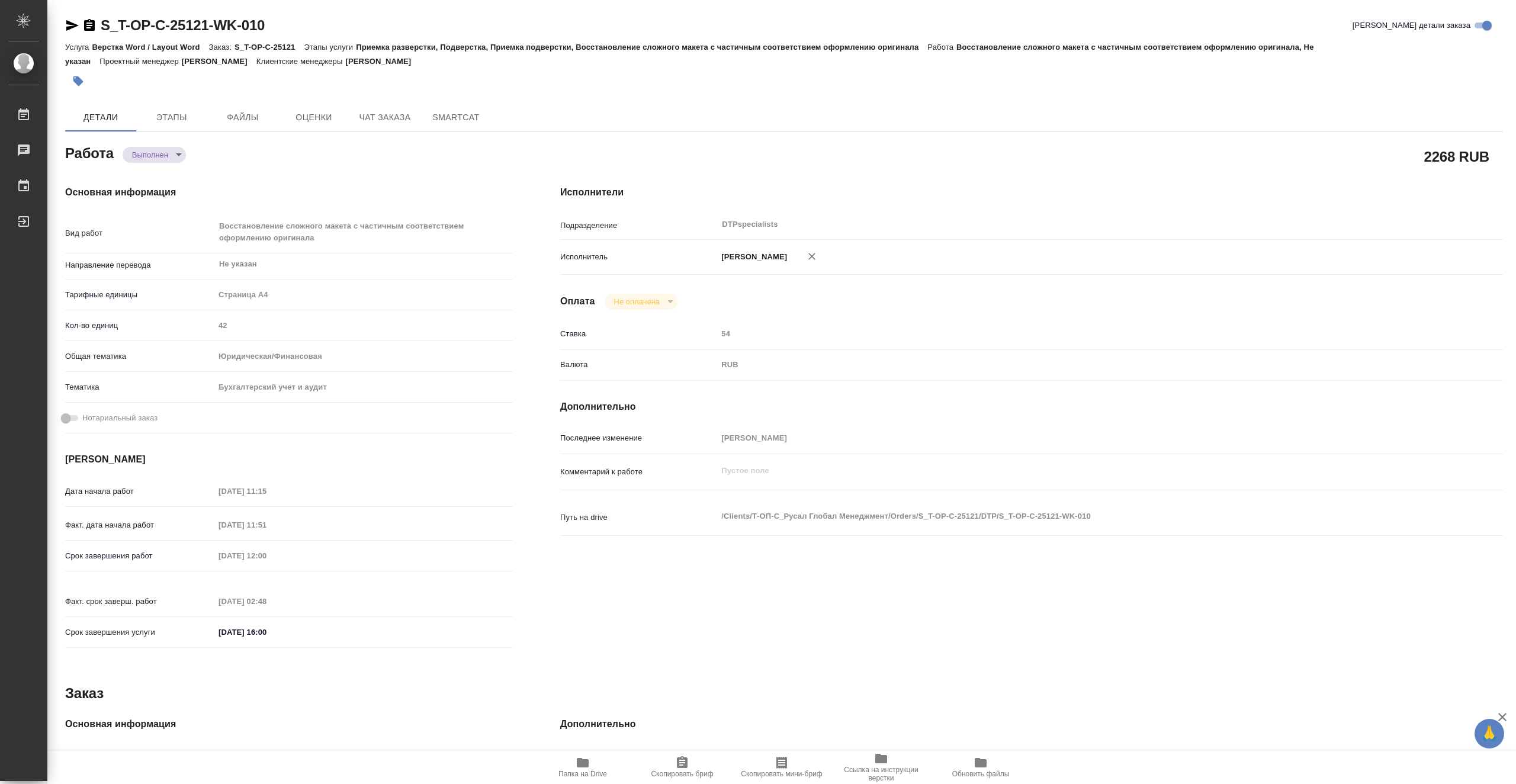
type textarea "x"
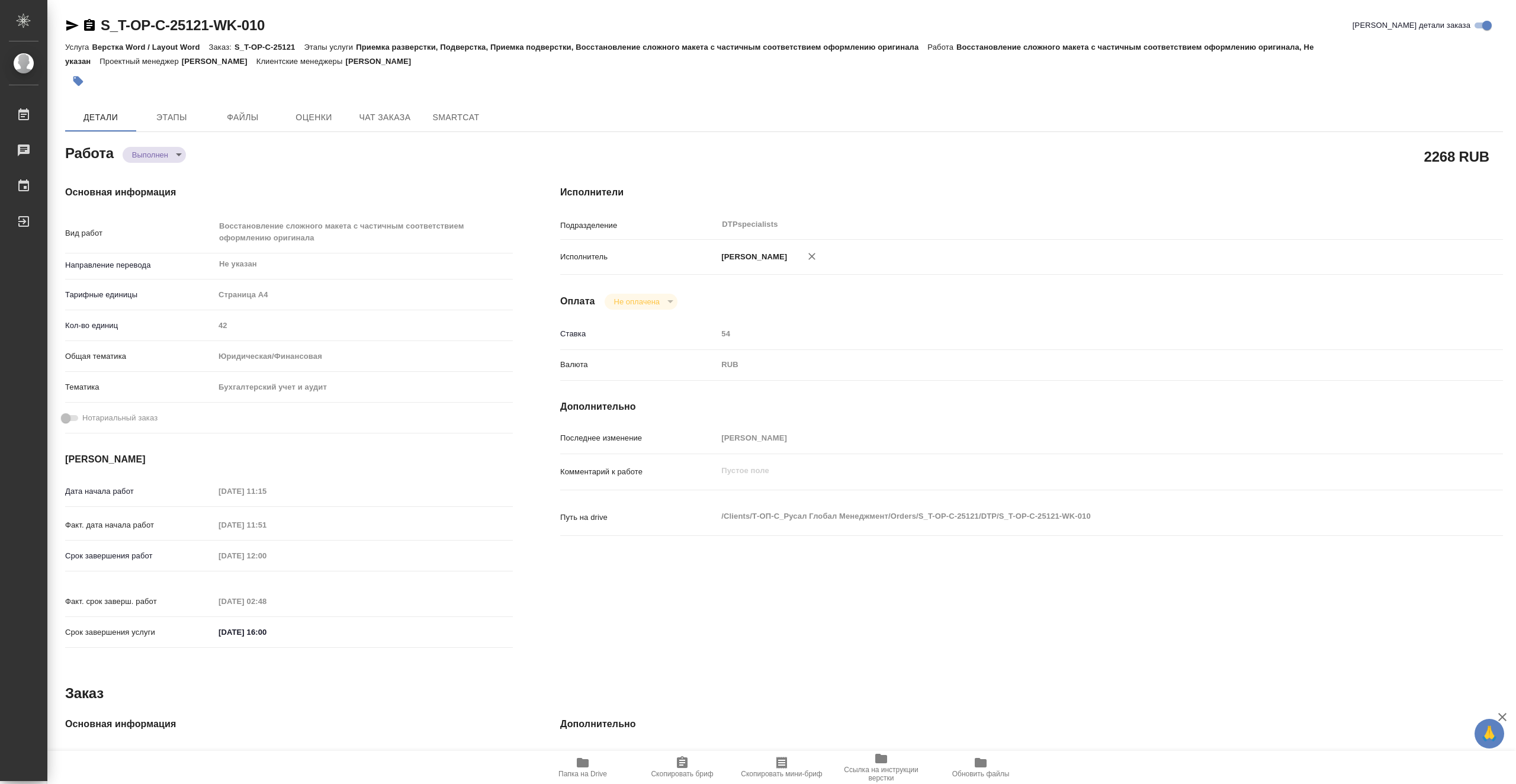
type textarea "x"
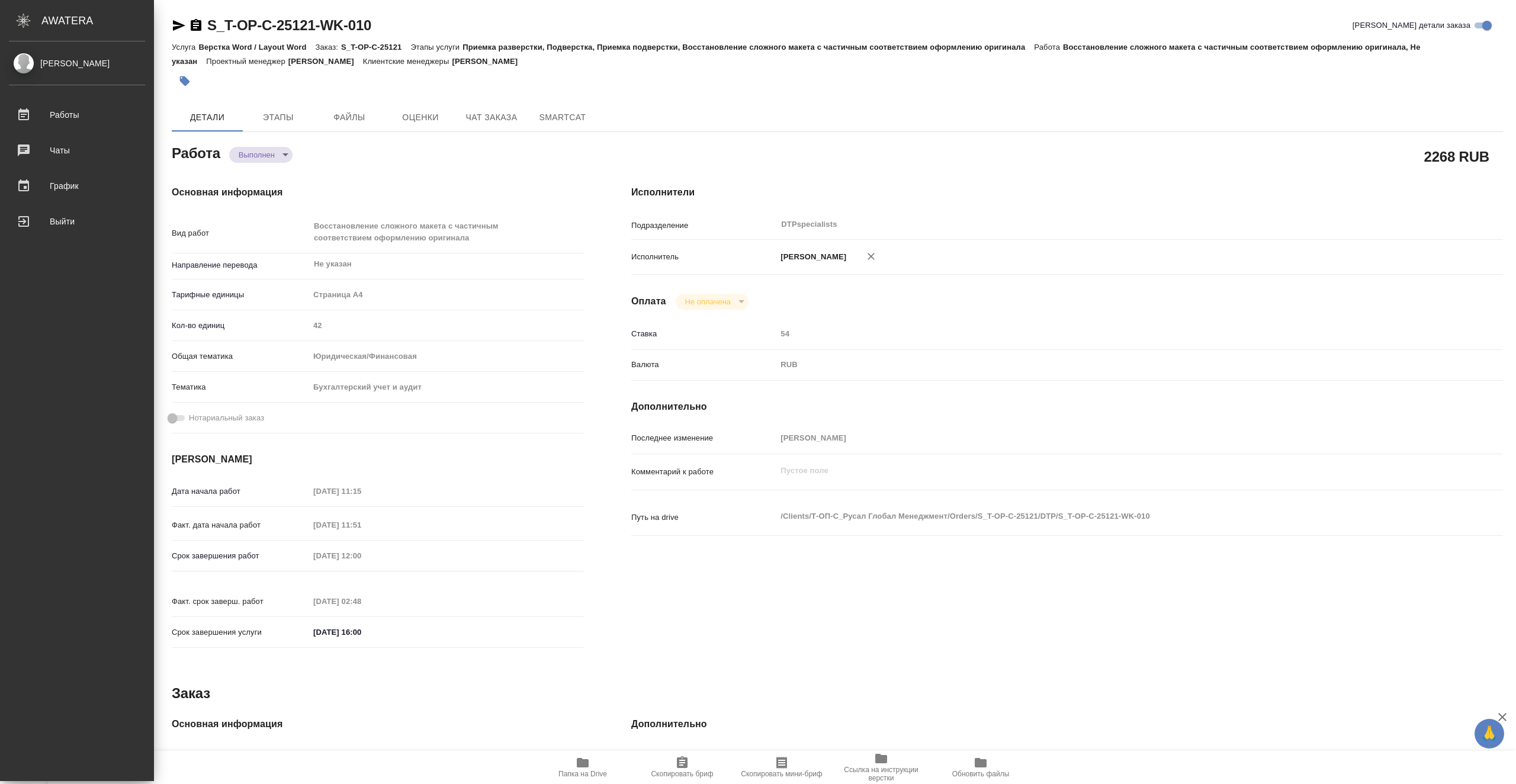
type textarea "x"
